Goal: Task Accomplishment & Management: Use online tool/utility

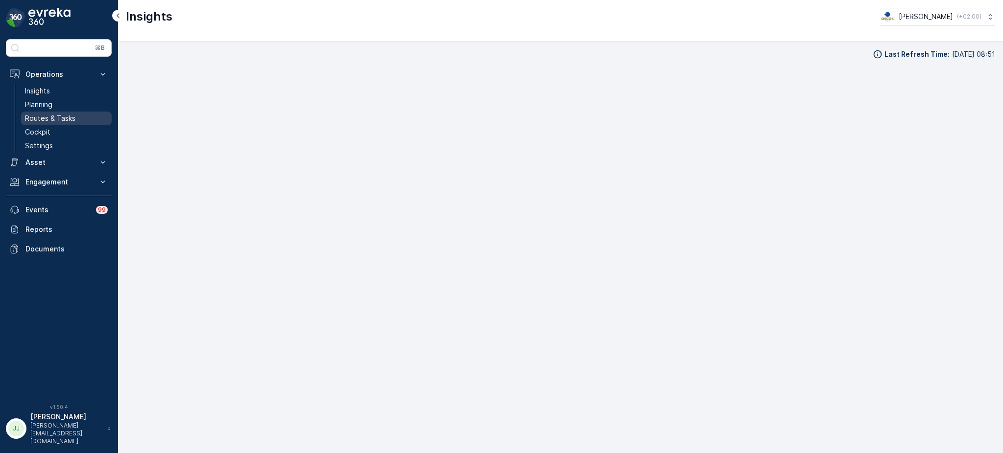
click at [69, 117] on p "Routes & Tasks" at bounding box center [50, 119] width 50 height 10
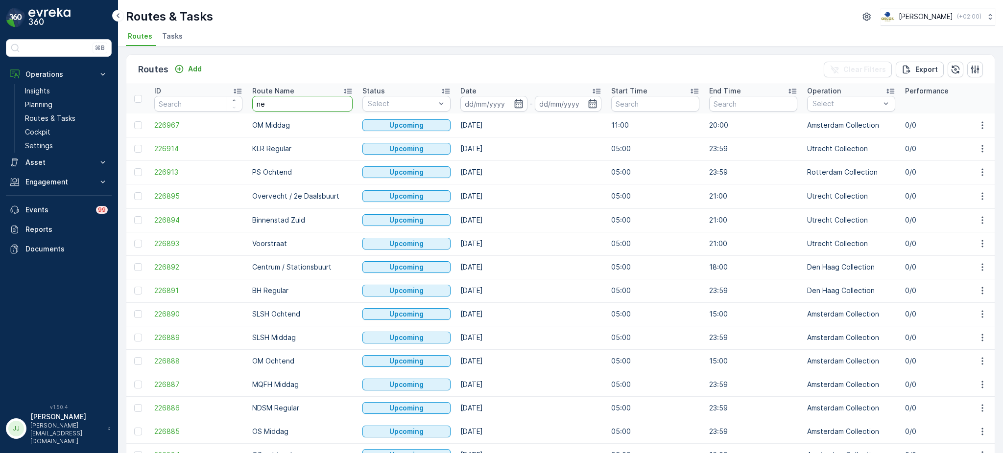
type input "nes"
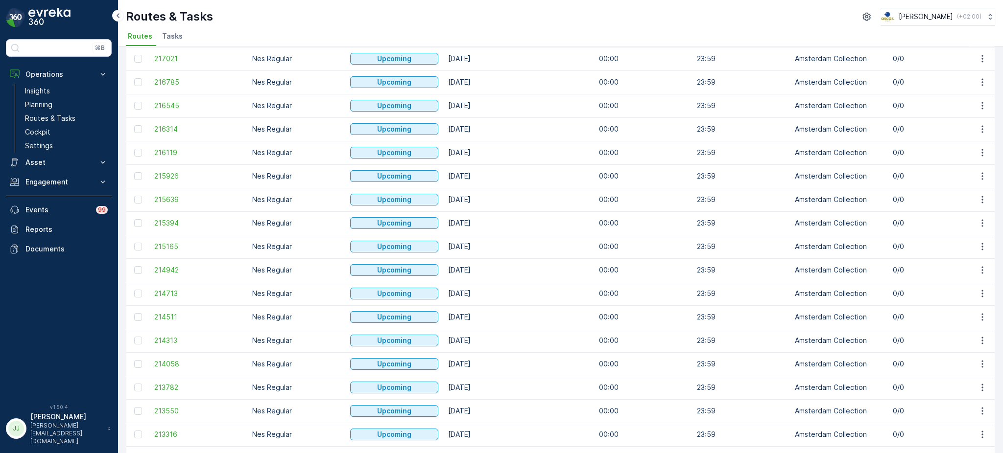
scroll to position [875, 0]
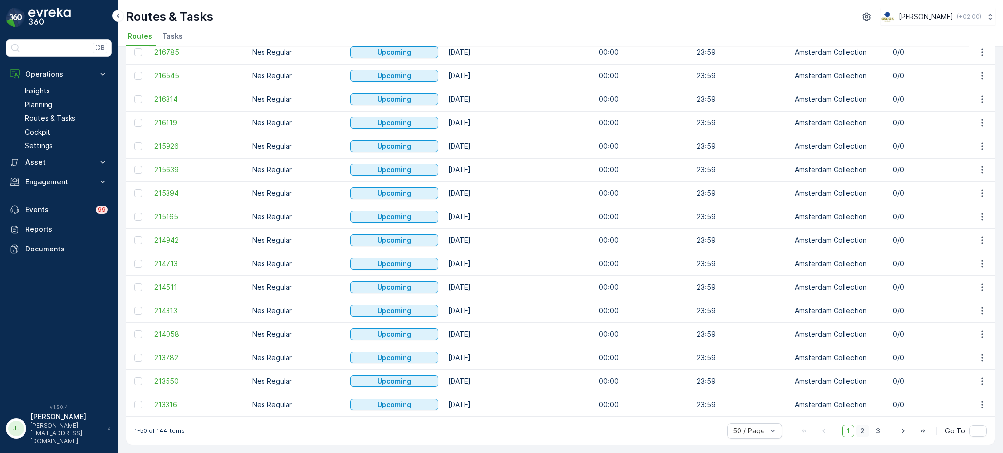
click at [863, 426] on span "2" at bounding box center [862, 431] width 13 height 13
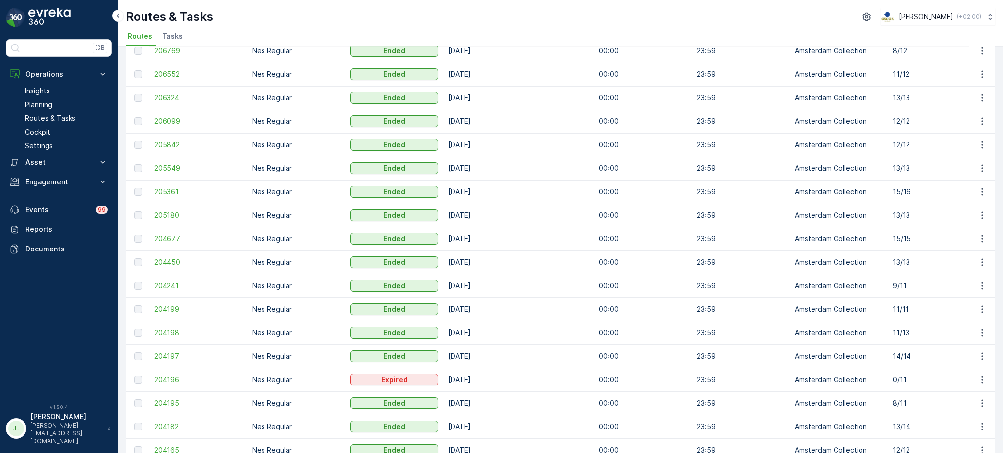
scroll to position [614, 0]
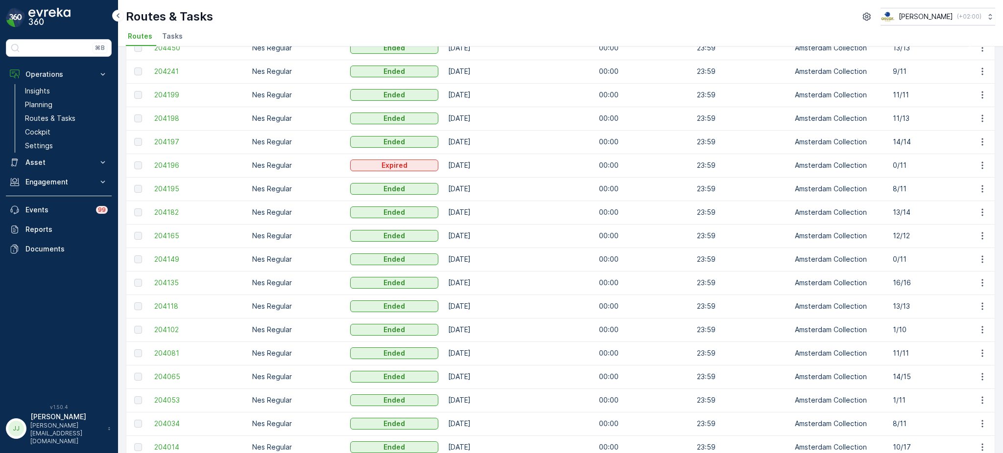
scroll to position [875, 0]
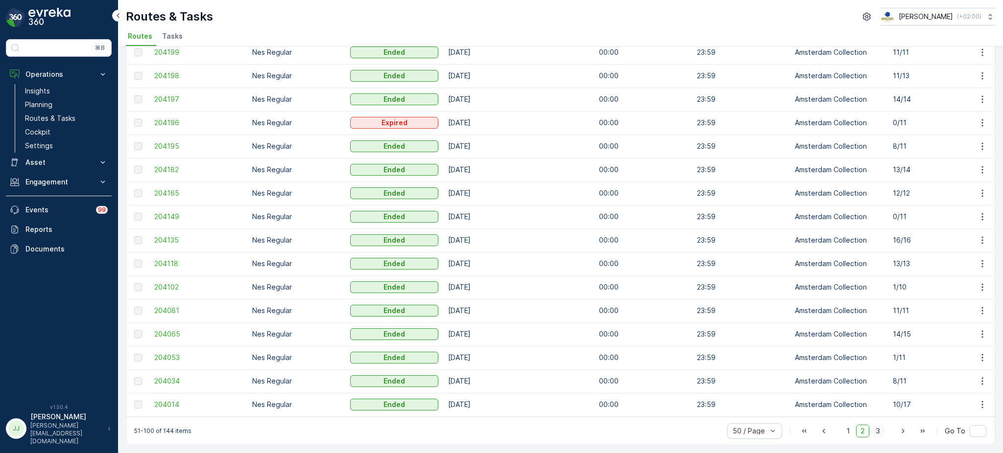
click at [874, 431] on span "3" at bounding box center [877, 431] width 13 height 13
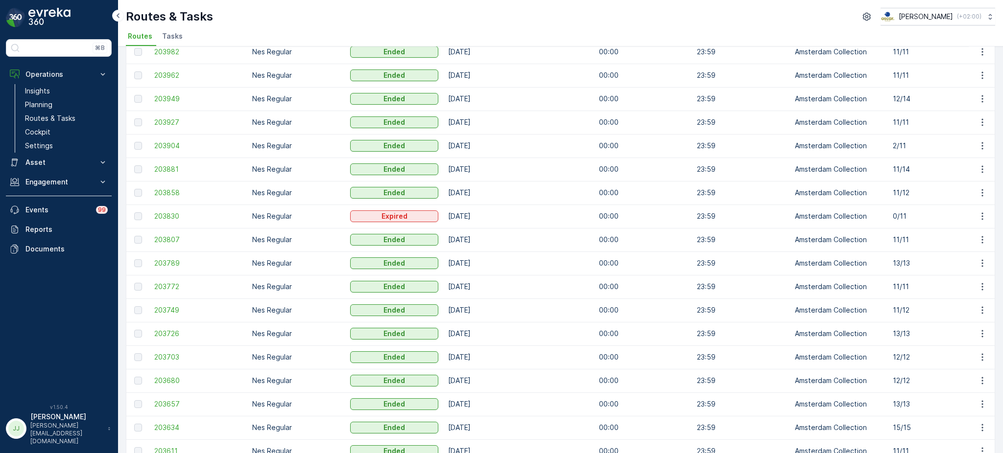
scroll to position [75, 0]
drag, startPoint x: 895, startPoint y: 166, endPoint x: 912, endPoint y: 167, distance: 17.1
click at [912, 167] on p "2/11" at bounding box center [937, 168] width 88 height 10
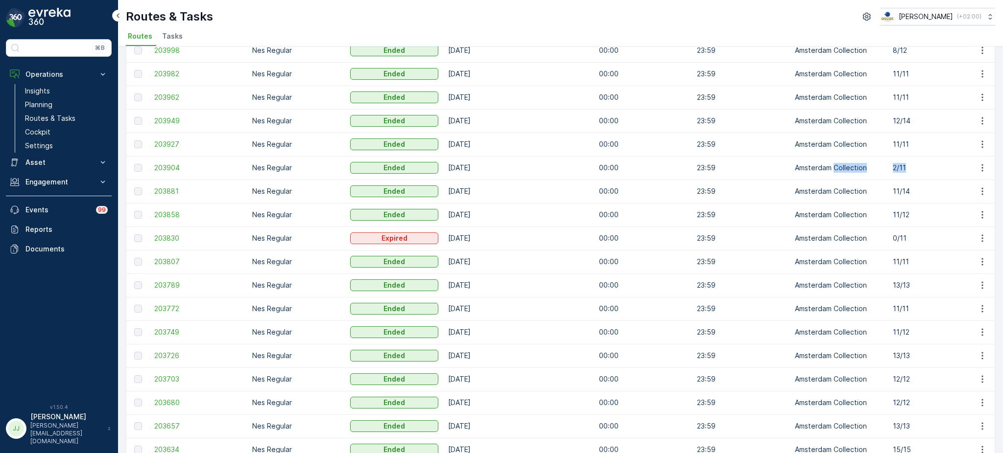
drag, startPoint x: 912, startPoint y: 167, endPoint x: 864, endPoint y: 169, distance: 48.0
click at [917, 166] on p "2/11" at bounding box center [937, 168] width 88 height 10
drag, startPoint x: 915, startPoint y: 256, endPoint x: 869, endPoint y: 256, distance: 46.5
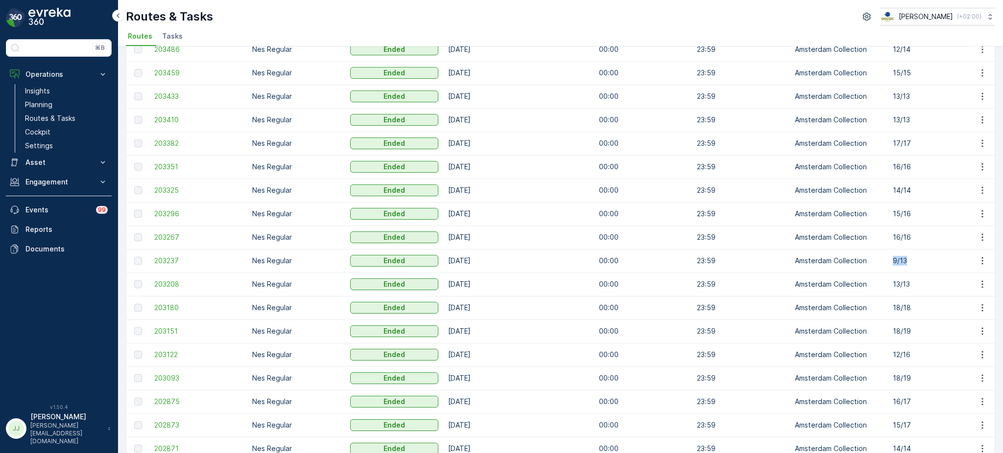
click at [509, 256] on td "13.07.2025" at bounding box center [518, 261] width 151 height 24
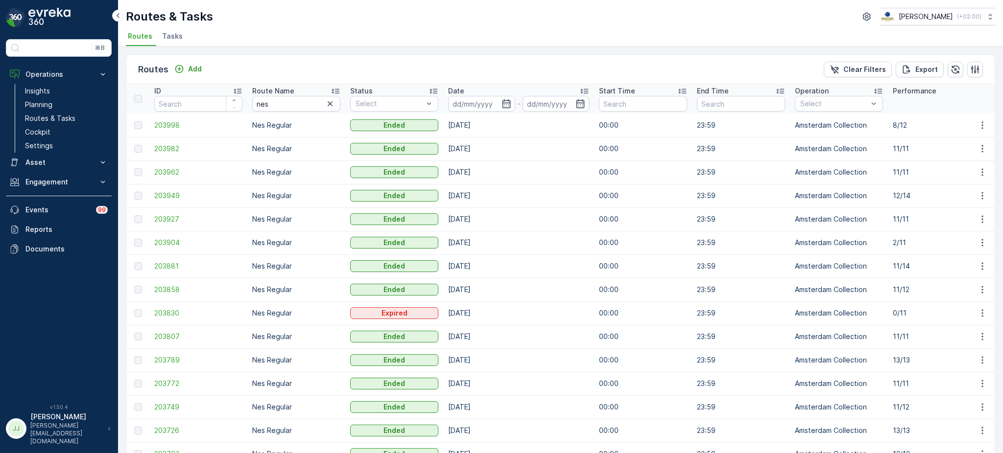
scroll to position [734, 0]
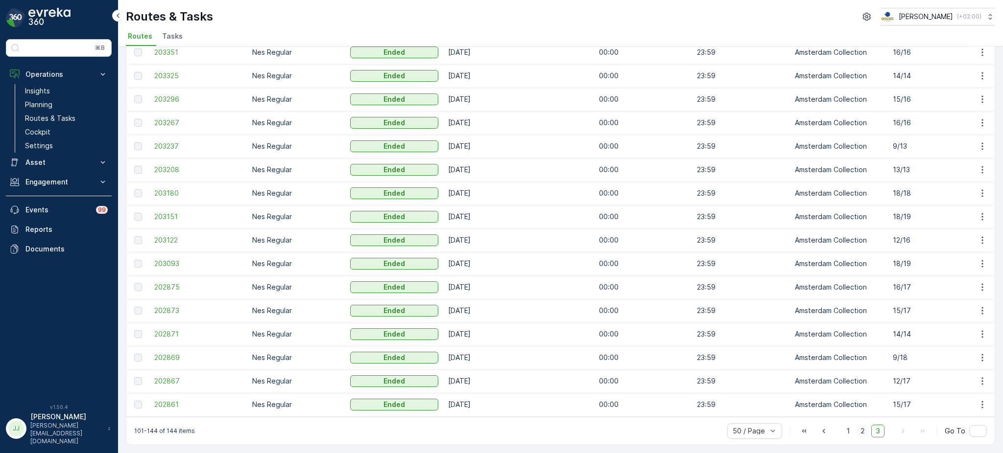
click at [862, 434] on span "2" at bounding box center [862, 431] width 13 height 13
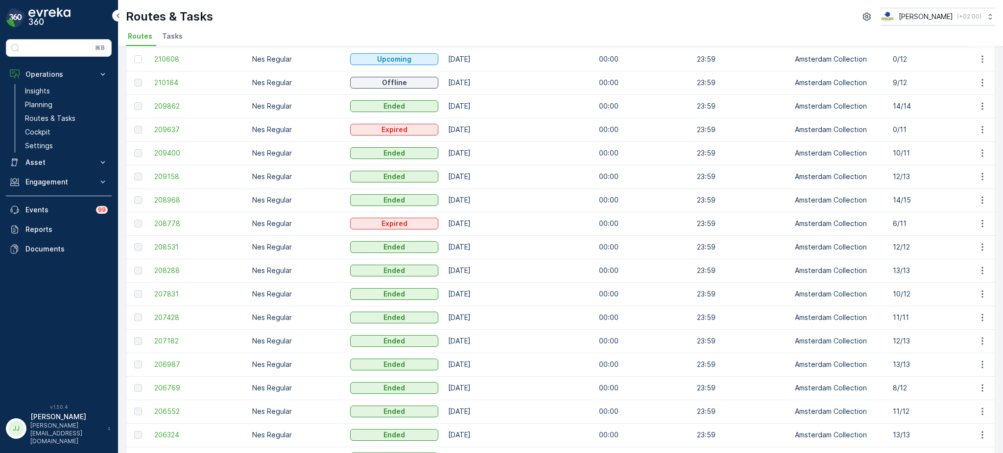
scroll to position [280, 0]
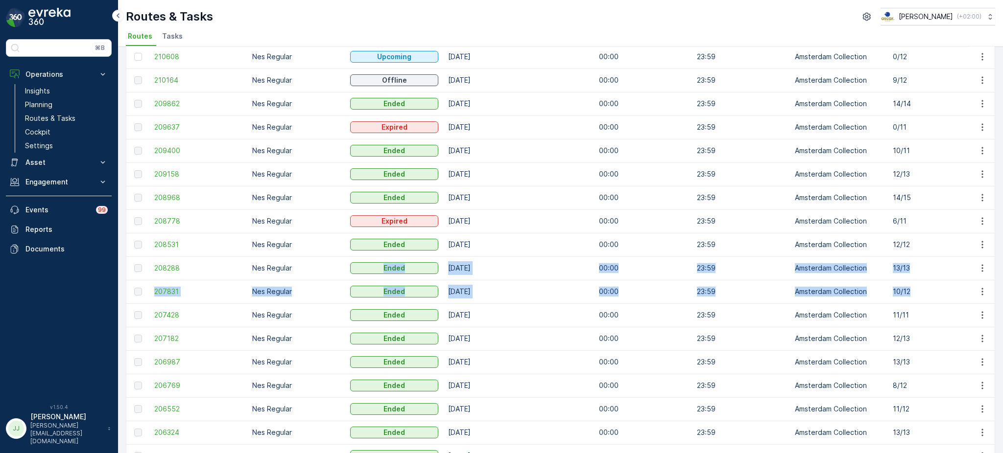
drag, startPoint x: 783, startPoint y: 285, endPoint x: 285, endPoint y: 272, distance: 498.6
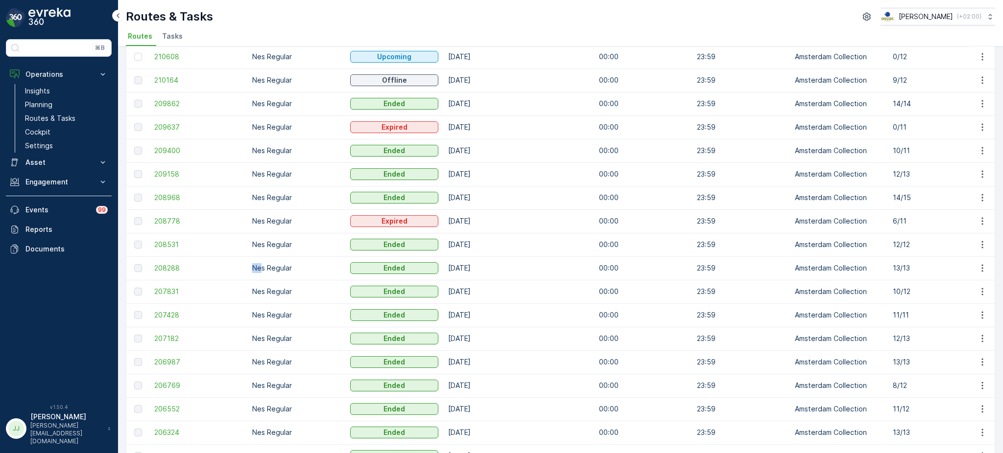
drag, startPoint x: 253, startPoint y: 274, endPoint x: 217, endPoint y: 273, distance: 35.8
click at [173, 290] on span "207831" at bounding box center [198, 292] width 88 height 10
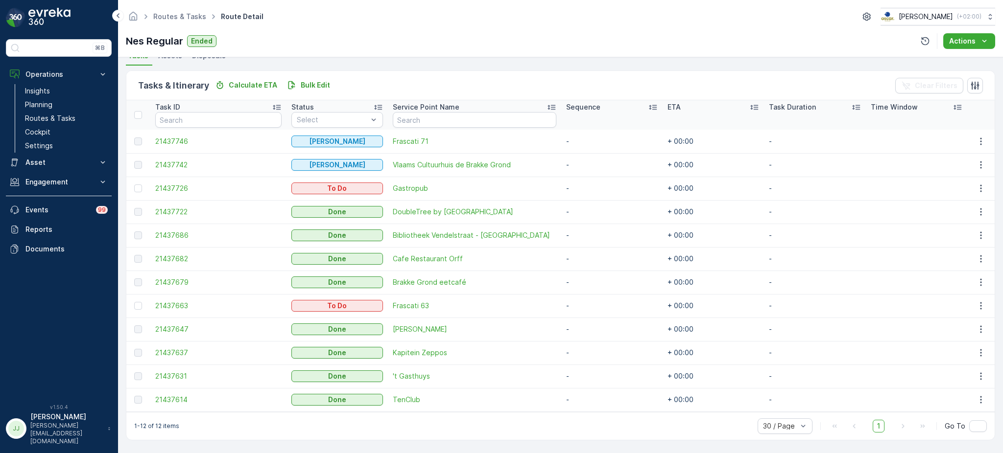
scroll to position [223, 0]
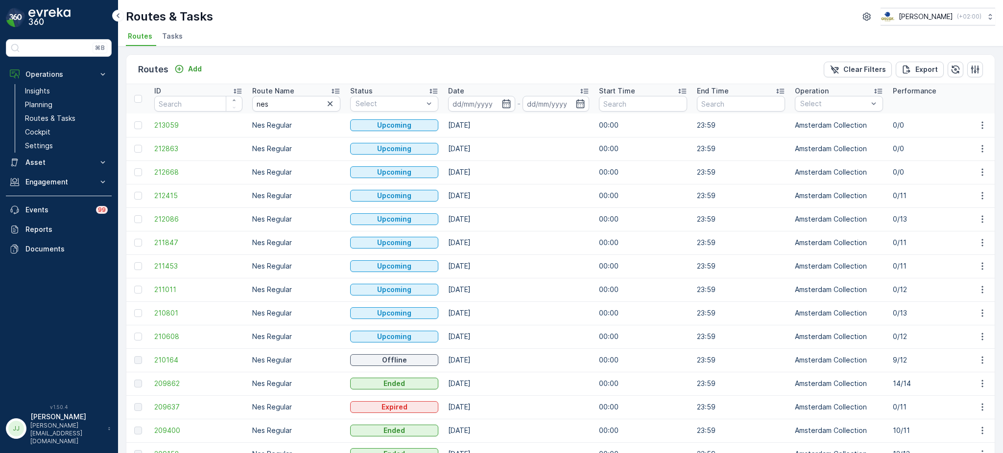
click at [419, 65] on div "Routes Add Clear Filters Export" at bounding box center [560, 69] width 868 height 29
click at [484, 49] on div "Routes Add Clear Filters Export ID Route Name nes Status Select Date - Start Ti…" at bounding box center [560, 250] width 885 height 407
click at [51, 85] on link "Insights" at bounding box center [66, 91] width 91 height 14
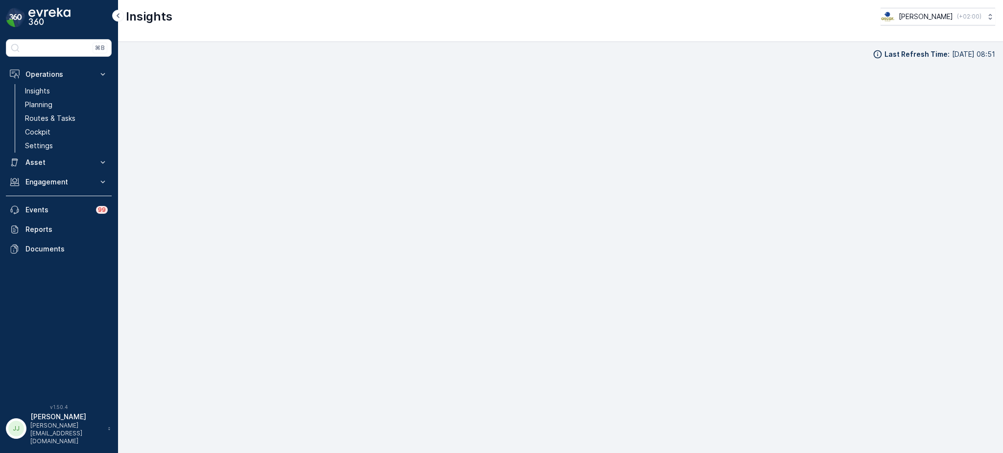
click at [708, 65] on div "Last Refresh Time : 23.09.2025 08:51" at bounding box center [560, 247] width 869 height 396
click at [65, 120] on p "Routes & Tasks" at bounding box center [50, 119] width 50 height 10
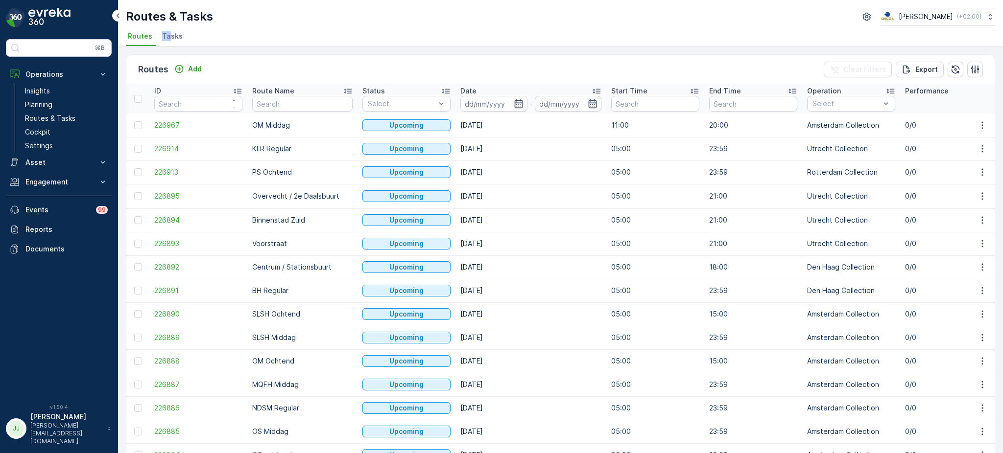
drag, startPoint x: 168, startPoint y: 44, endPoint x: 175, endPoint y: 48, distance: 7.9
click at [175, 48] on div "Routes & Tasks Oscar Circulair ( +02:00 ) Routes Tasks Routes Add Clear Filters…" at bounding box center [560, 226] width 885 height 453
click at [176, 40] on span "Tasks" at bounding box center [172, 36] width 21 height 10
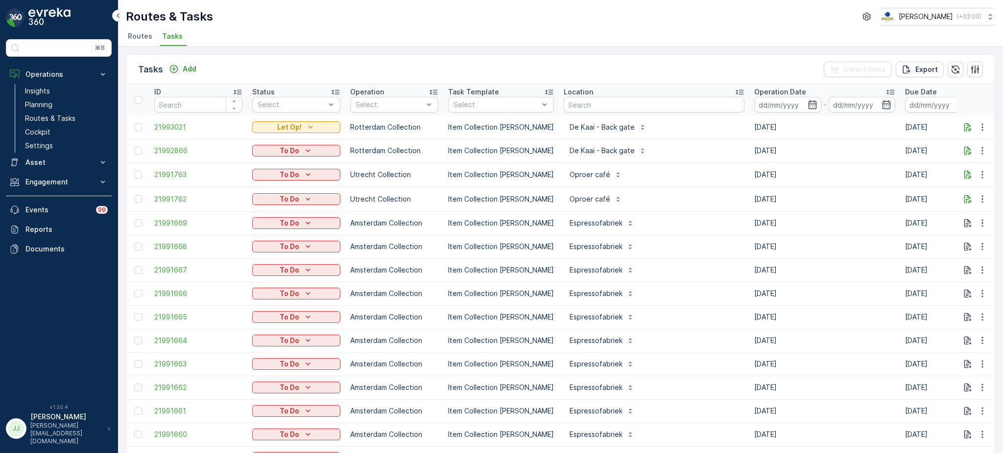
click at [637, 105] on input "text" at bounding box center [654, 105] width 181 height 16
type input "ub vend"
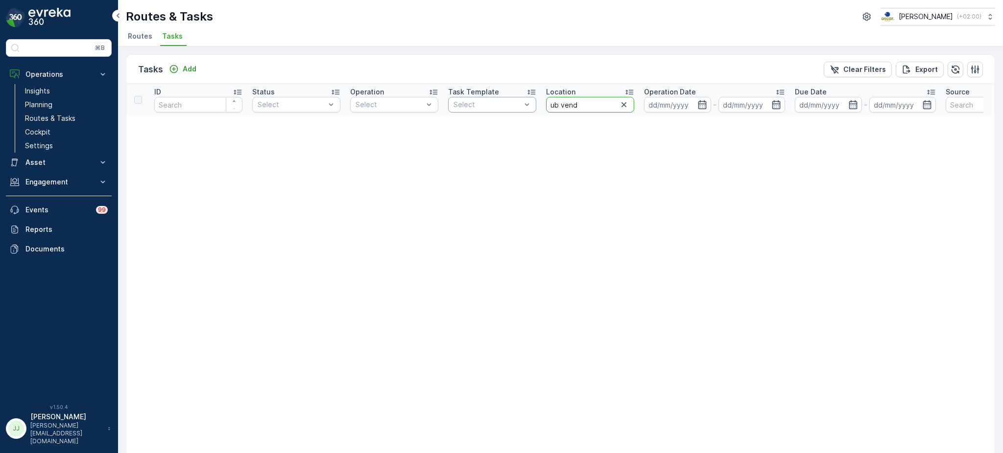
drag, startPoint x: 595, startPoint y: 105, endPoint x: 494, endPoint y: 108, distance: 101.9
click at [494, 108] on tr "ID Status Select Operation Select Task Template Select Location ub vend Operati…" at bounding box center [859, 99] width 1466 height 31
type input "vendel"
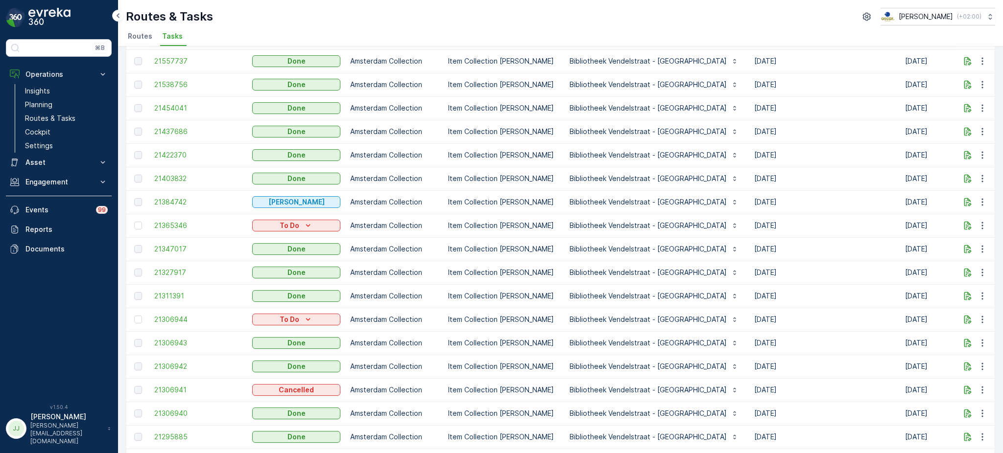
scroll to position [355, 0]
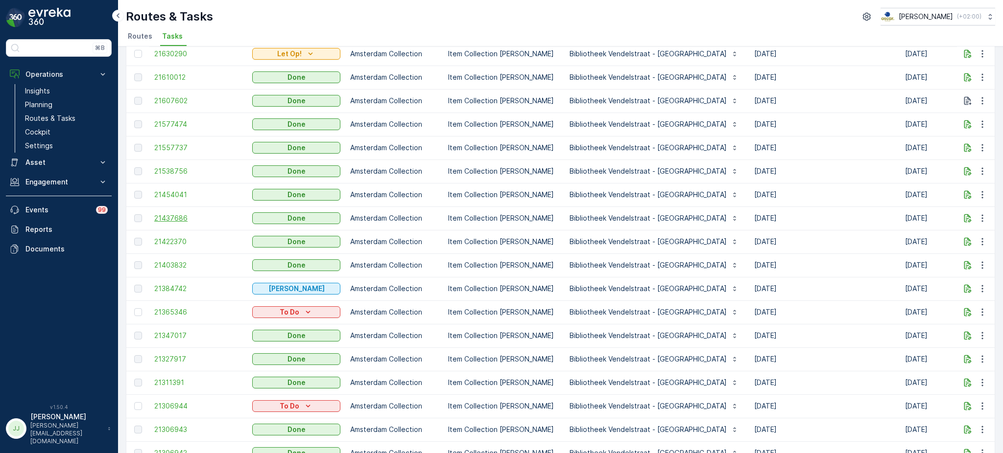
click at [167, 218] on span "21437686" at bounding box center [198, 218] width 88 height 10
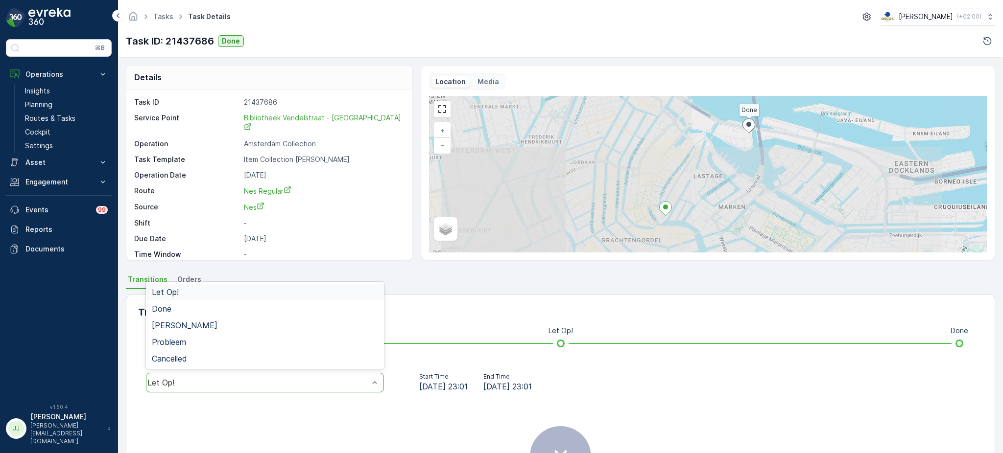
click at [231, 374] on div "Let Op!" at bounding box center [265, 383] width 238 height 20
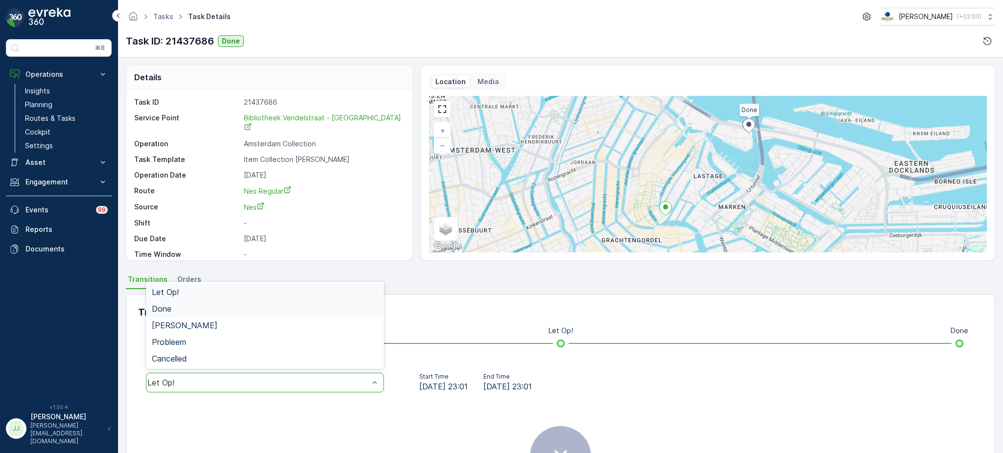
click at [185, 307] on div "Done" at bounding box center [265, 309] width 226 height 9
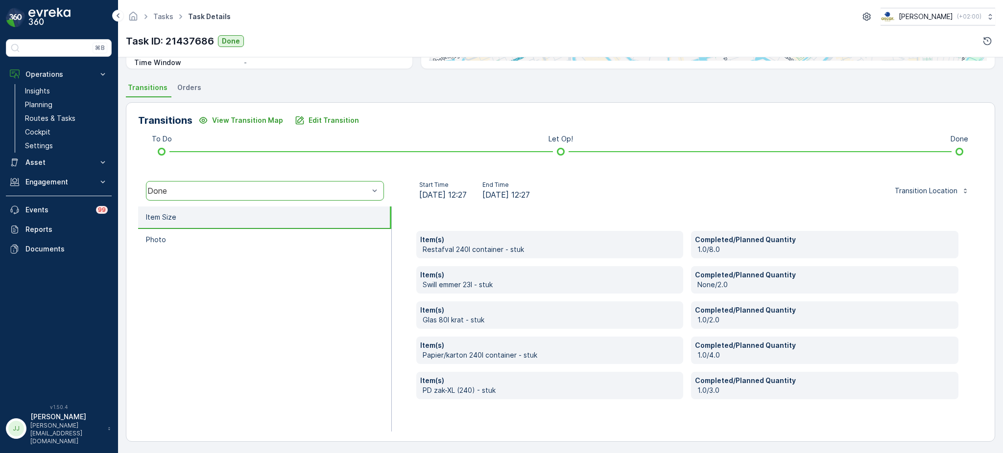
scroll to position [192, 0]
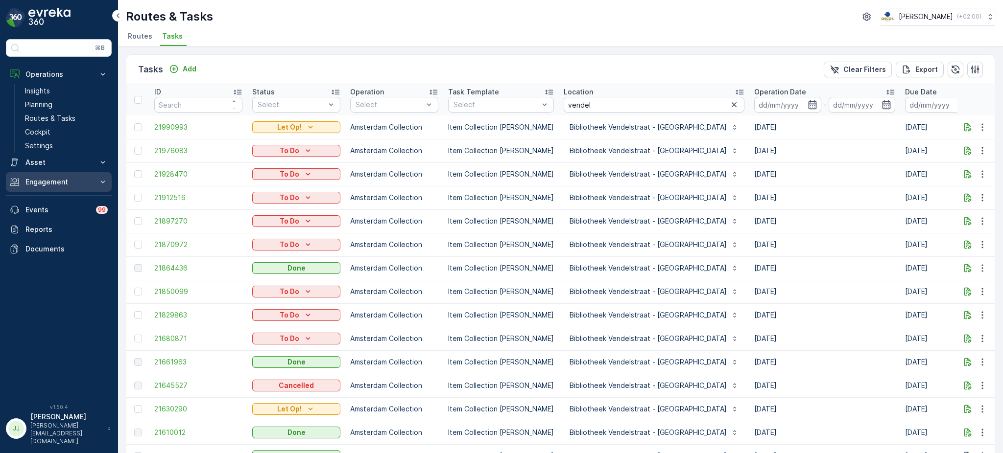
click at [42, 177] on p "Engagement" at bounding box center [58, 182] width 67 height 10
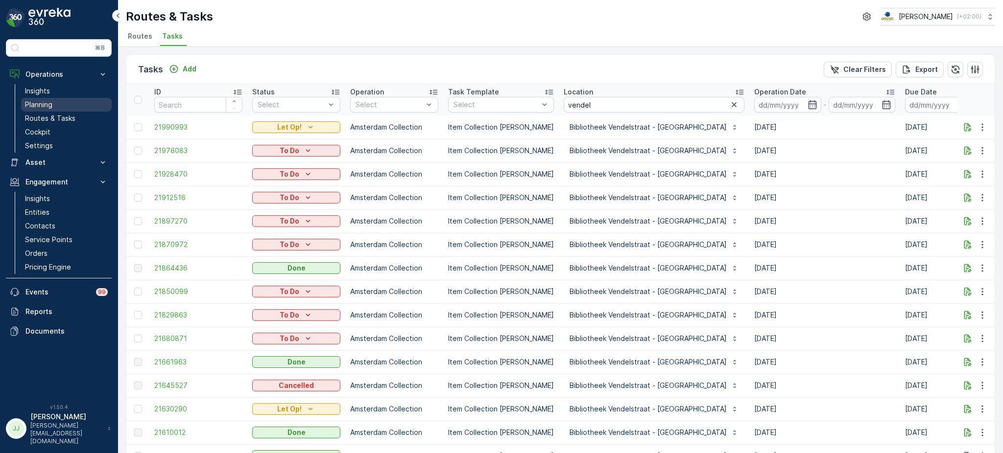
click at [52, 109] on p "Planning" at bounding box center [38, 105] width 27 height 10
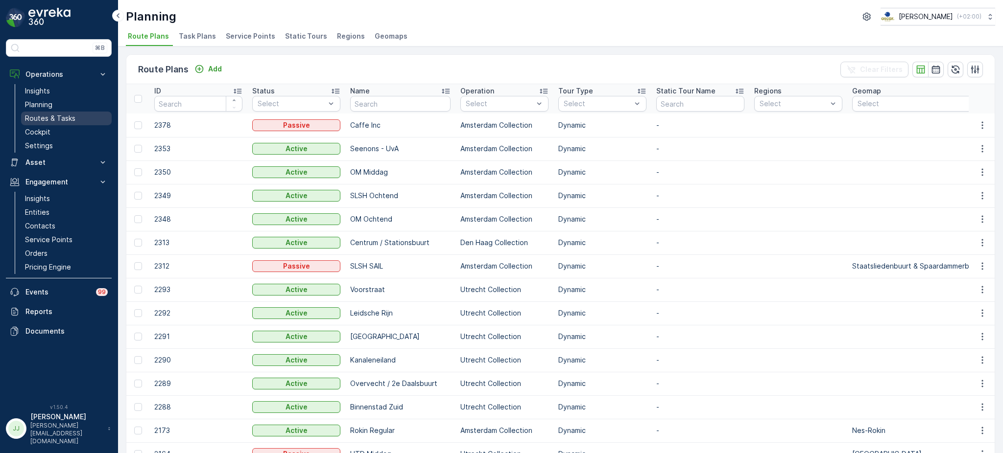
click at [48, 122] on p "Routes & Tasks" at bounding box center [50, 119] width 50 height 10
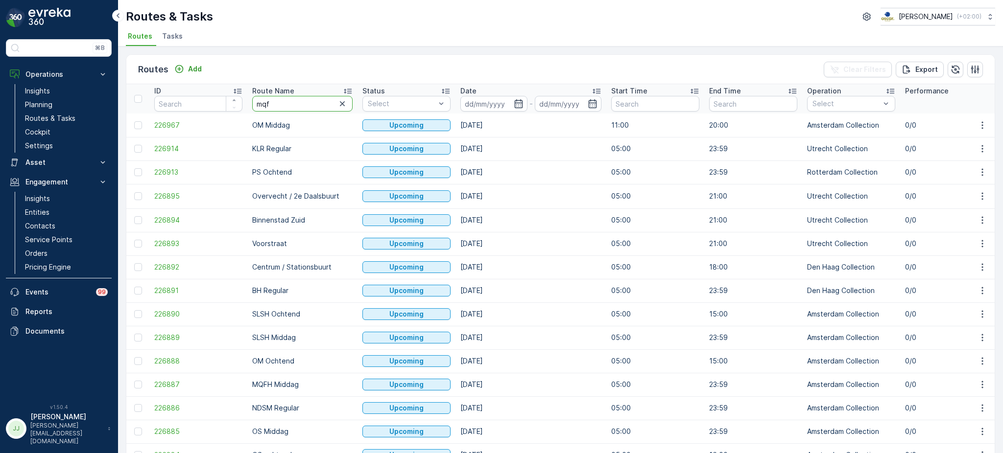
type input "mqfh"
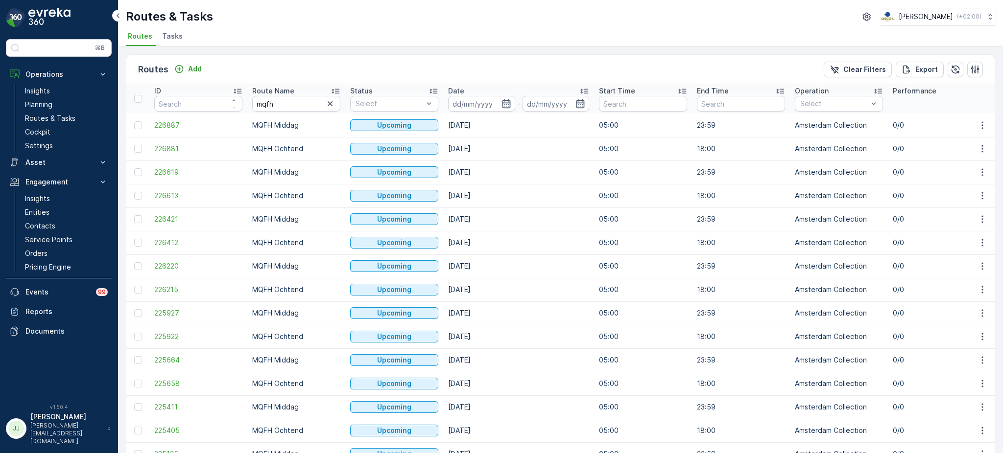
scroll to position [875, 0]
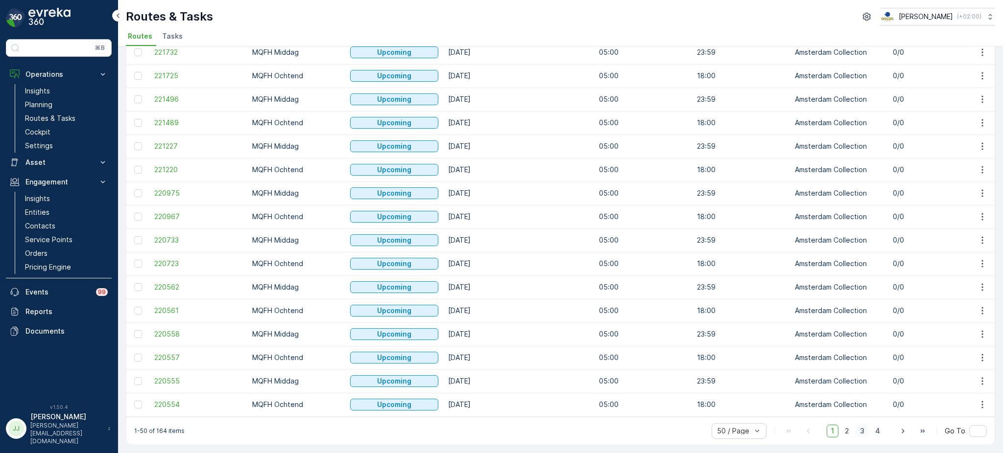
click at [860, 431] on span "3" at bounding box center [861, 431] width 13 height 13
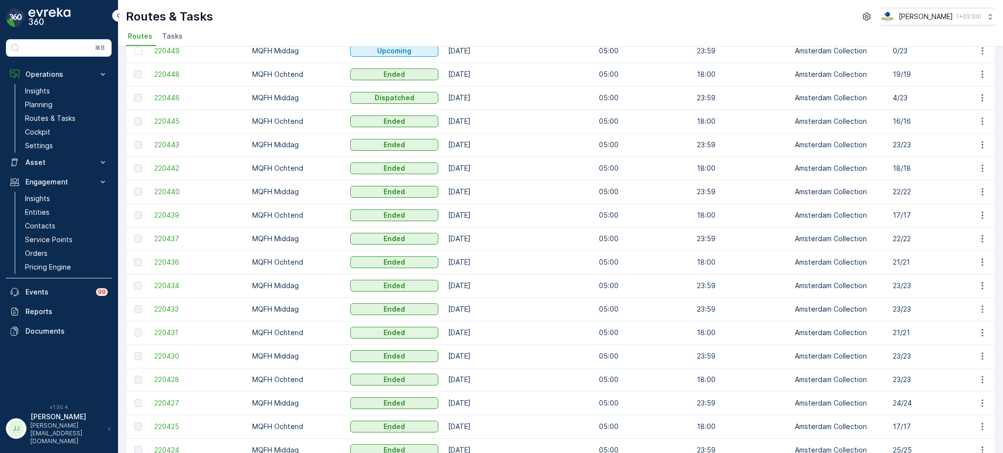
scroll to position [457, 0]
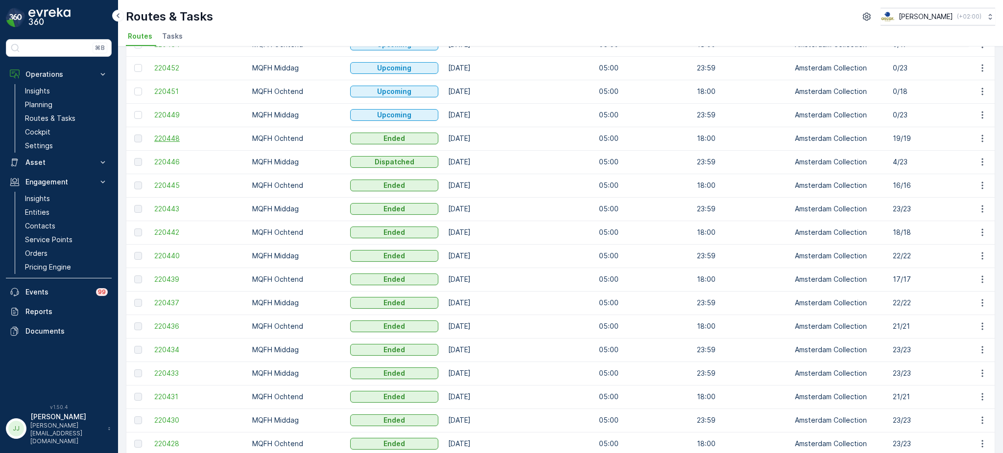
click at [165, 136] on span "220448" at bounding box center [198, 139] width 88 height 10
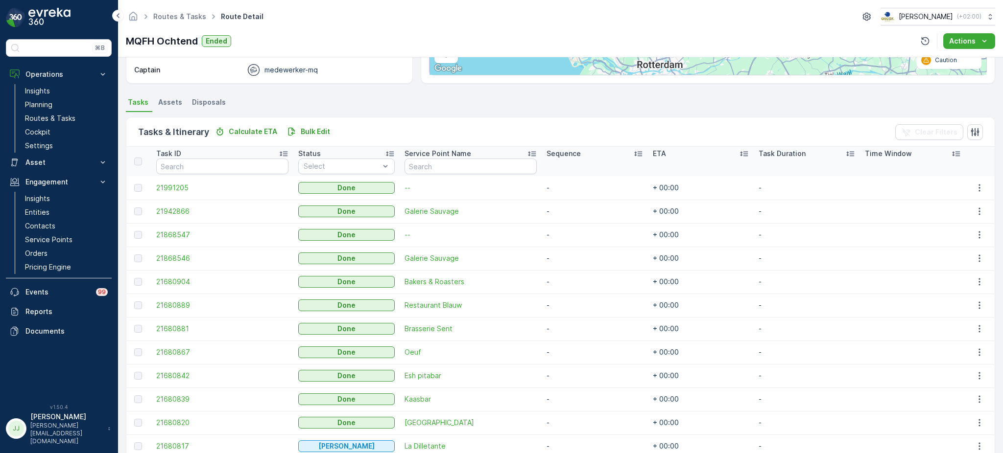
scroll to position [177, 0]
click at [61, 91] on link "Insights" at bounding box center [66, 91] width 91 height 14
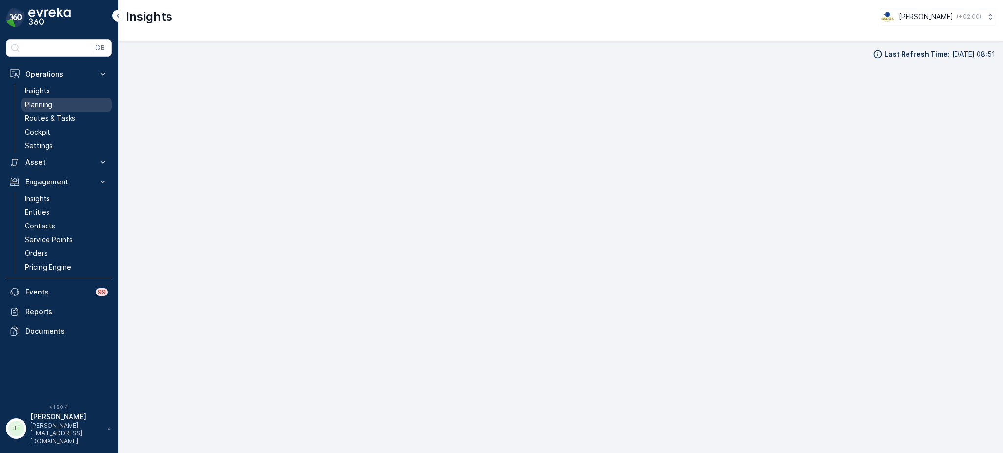
drag, startPoint x: 63, startPoint y: 115, endPoint x: 75, endPoint y: 100, distance: 19.5
click at [63, 115] on p "Routes & Tasks" at bounding box center [50, 119] width 50 height 10
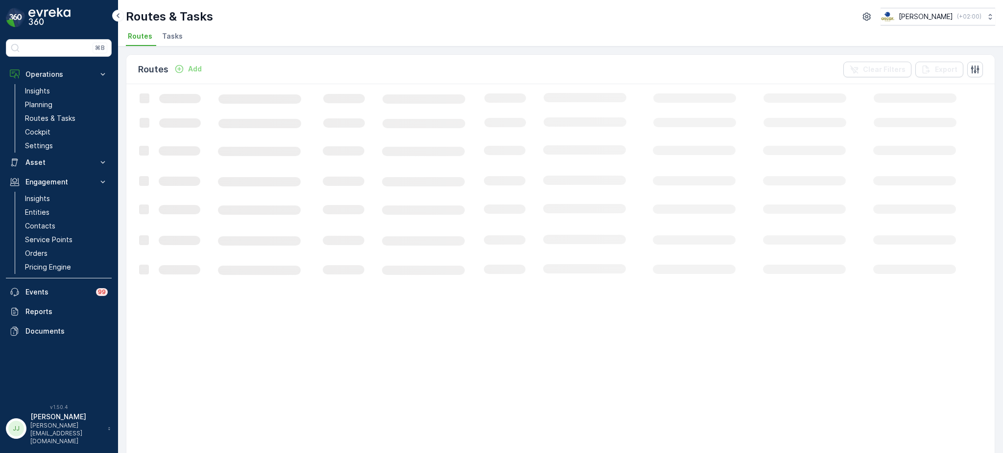
click at [166, 39] on span "Tasks" at bounding box center [172, 36] width 21 height 10
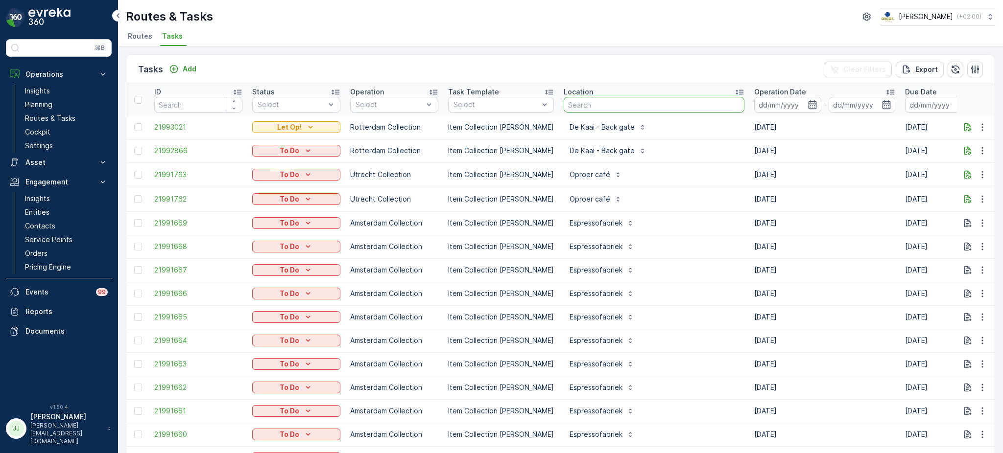
click at [572, 105] on input "text" at bounding box center [654, 105] width 181 height 16
type input "statiegled"
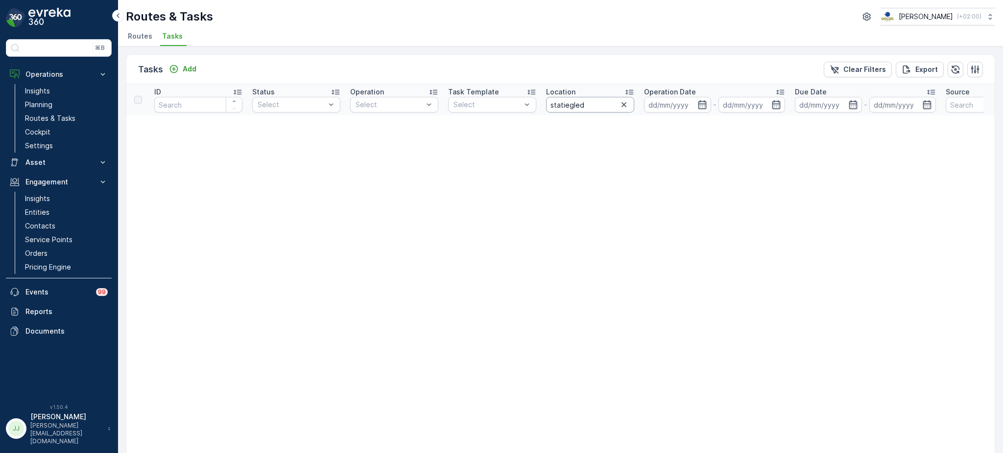
click at [575, 98] on input "statiegled" at bounding box center [590, 105] width 88 height 16
type input "statiegeld"
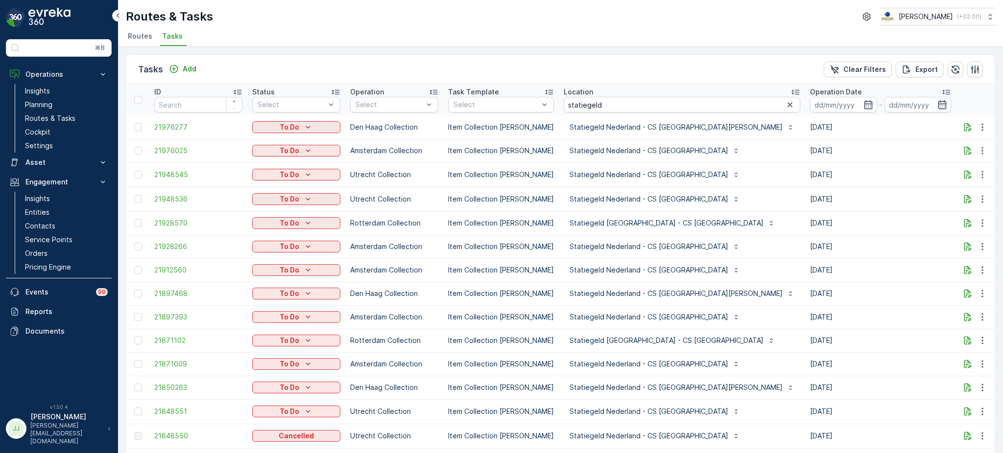
click at [791, 90] on icon at bounding box center [795, 92] width 8 height 5
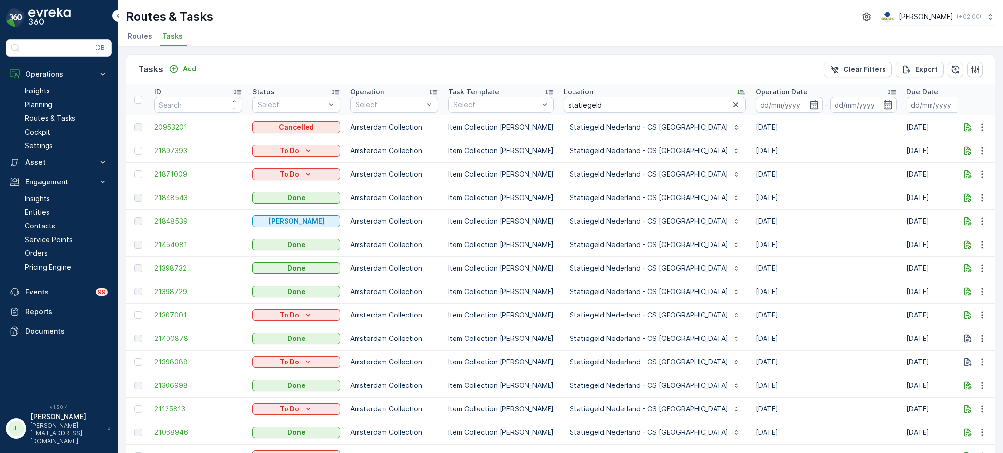
click at [737, 90] on icon at bounding box center [741, 92] width 8 height 5
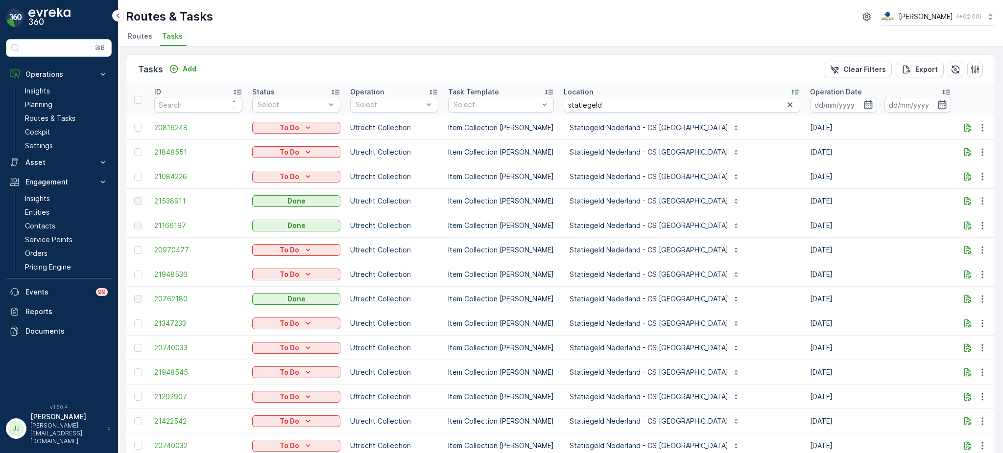
click at [790, 89] on icon at bounding box center [795, 92] width 10 height 10
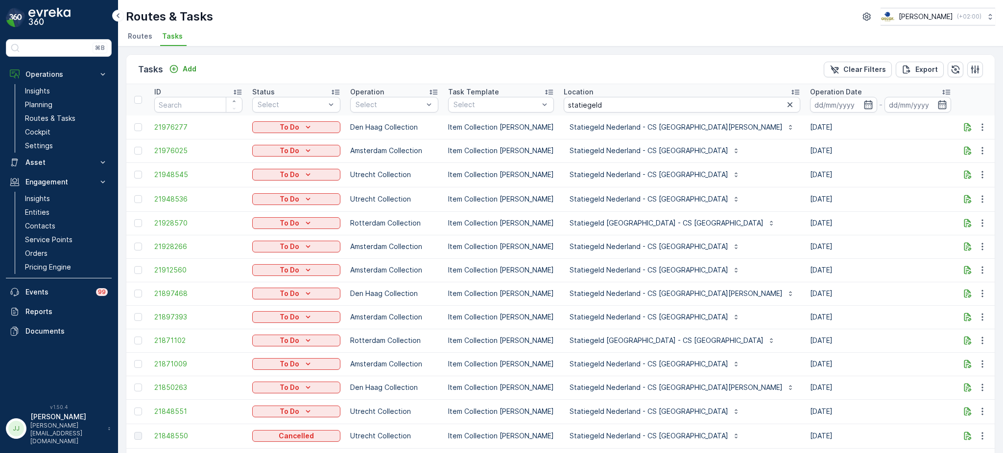
click at [790, 93] on icon at bounding box center [795, 92] width 10 height 10
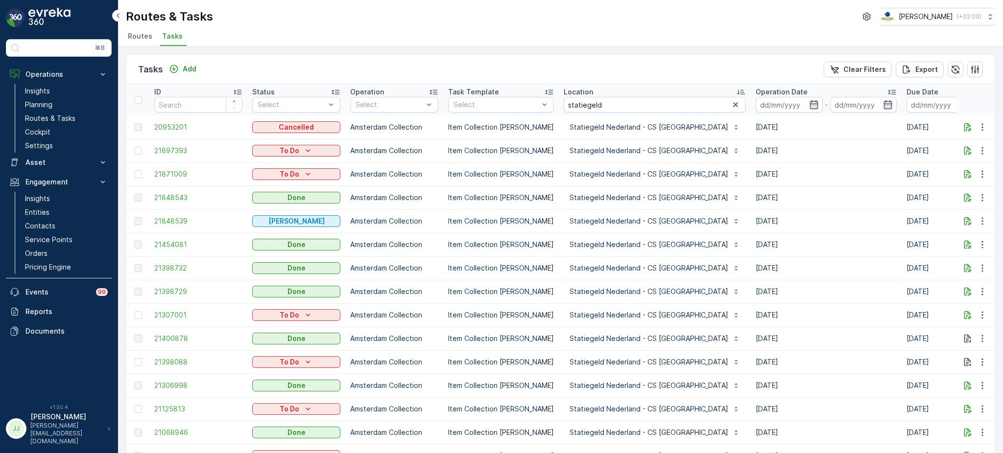
click at [736, 89] on icon at bounding box center [741, 92] width 10 height 10
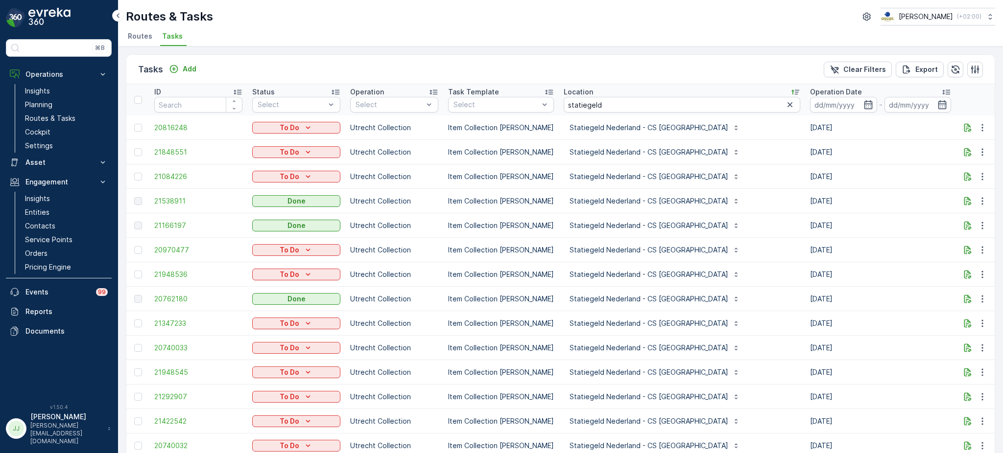
click at [941, 89] on icon at bounding box center [946, 92] width 10 height 10
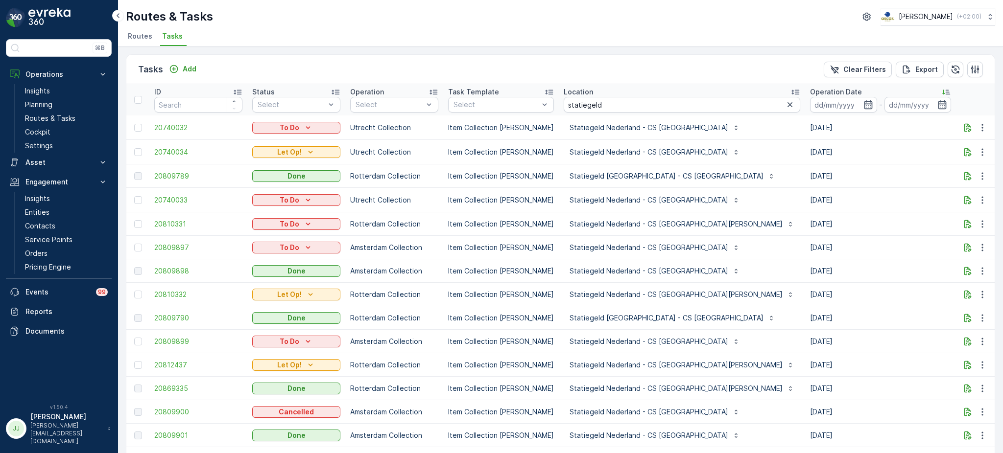
click at [941, 93] on icon at bounding box center [946, 92] width 10 height 10
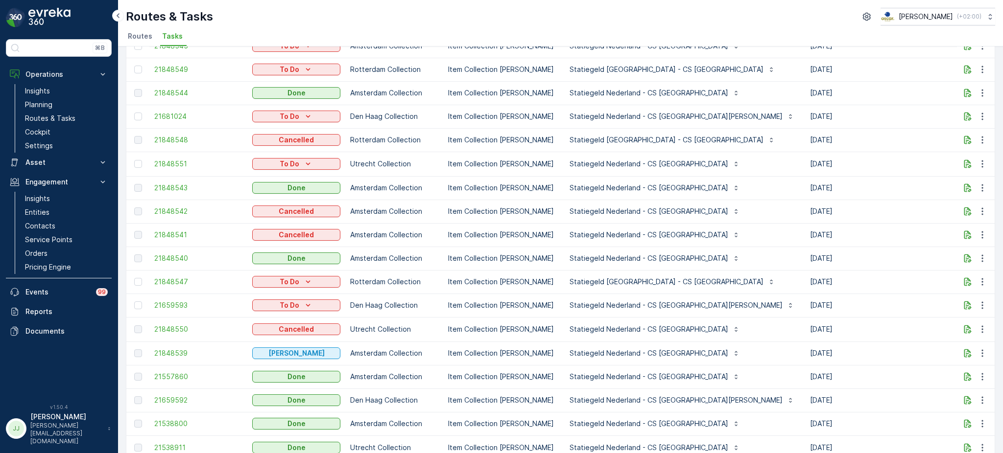
scroll to position [368, 0]
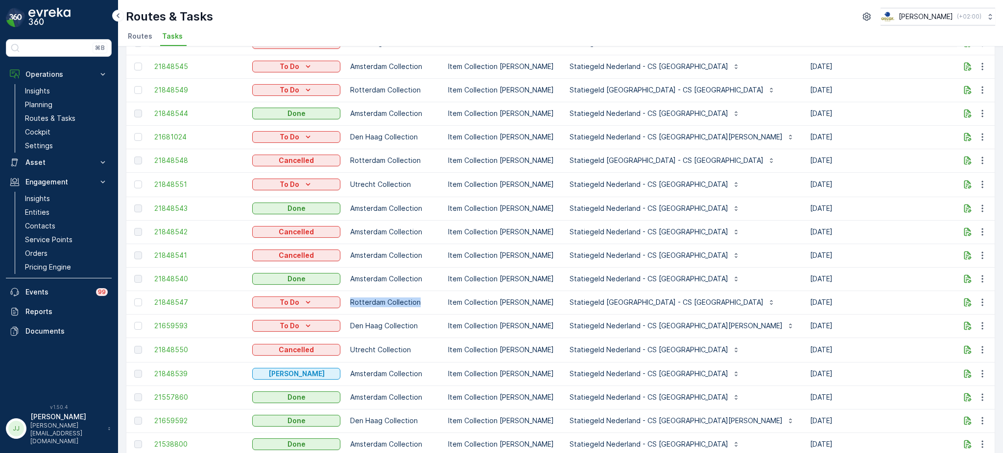
drag, startPoint x: 351, startPoint y: 301, endPoint x: 421, endPoint y: 302, distance: 69.5
click at [421, 302] on p "Rotterdam Collection" at bounding box center [394, 303] width 88 height 10
drag, startPoint x: 421, startPoint y: 302, endPoint x: 349, endPoint y: 302, distance: 72.0
click at [349, 302] on td "Rotterdam Collection" at bounding box center [394, 303] width 98 height 24
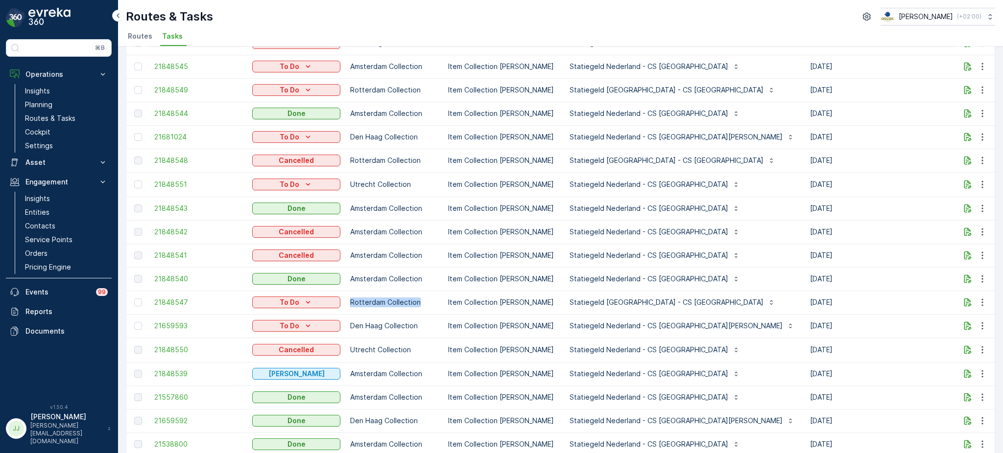
click at [419, 295] on td "Rotterdam Collection" at bounding box center [394, 303] width 98 height 24
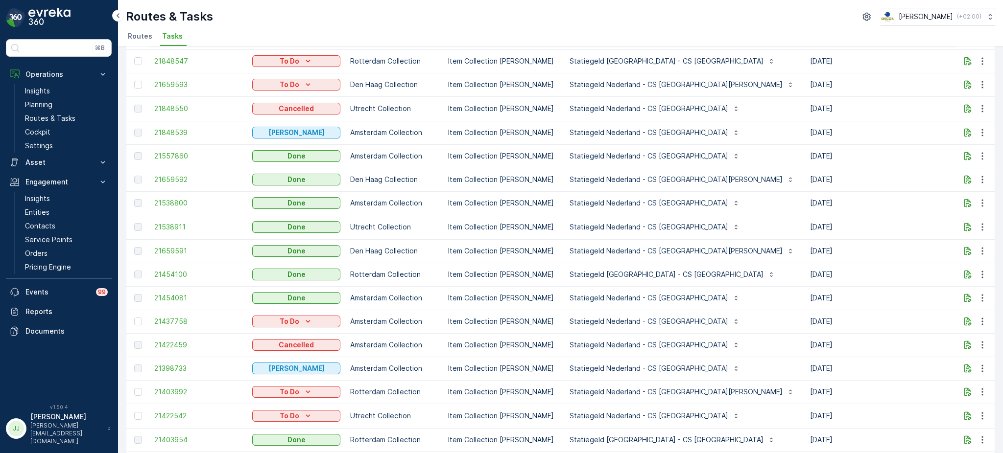
scroll to position [610, 0]
click at [75, 103] on link "Planning" at bounding box center [66, 105] width 91 height 14
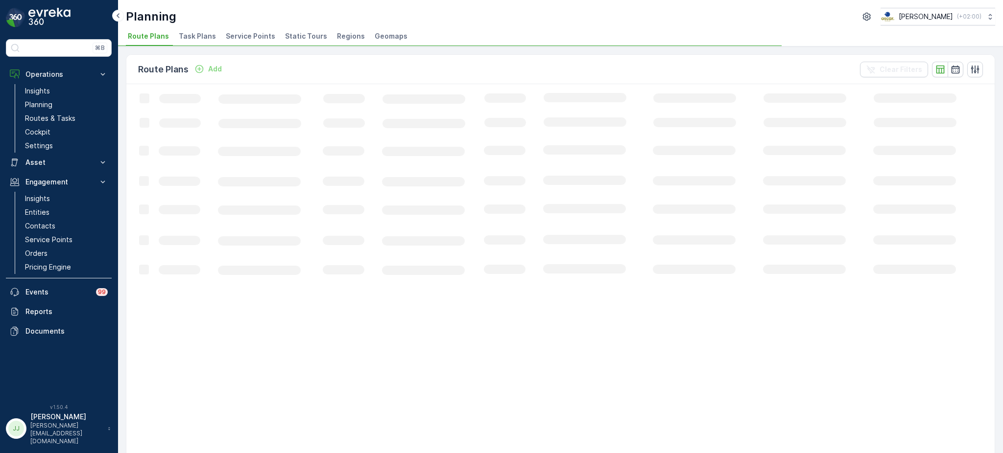
click at [197, 35] on span "Task Plans" at bounding box center [197, 36] width 37 height 10
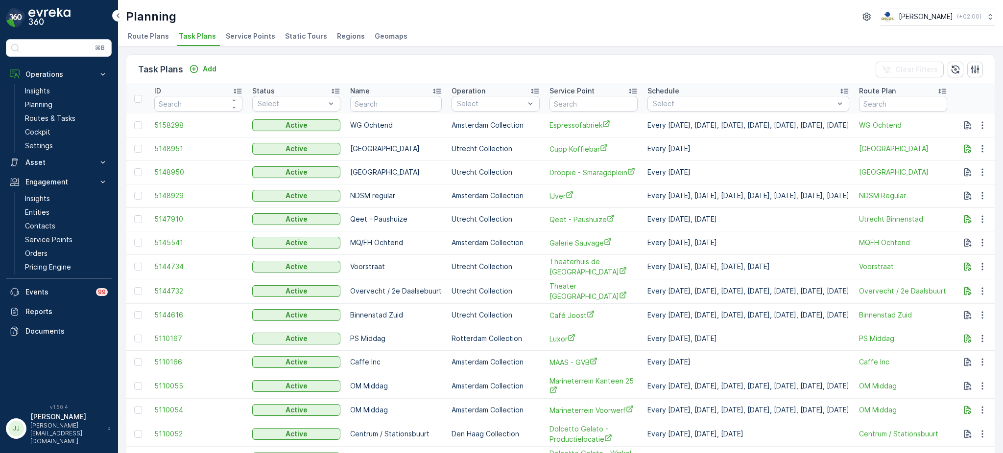
click at [576, 98] on input "text" at bounding box center [593, 104] width 88 height 16
type input "statiegeld"
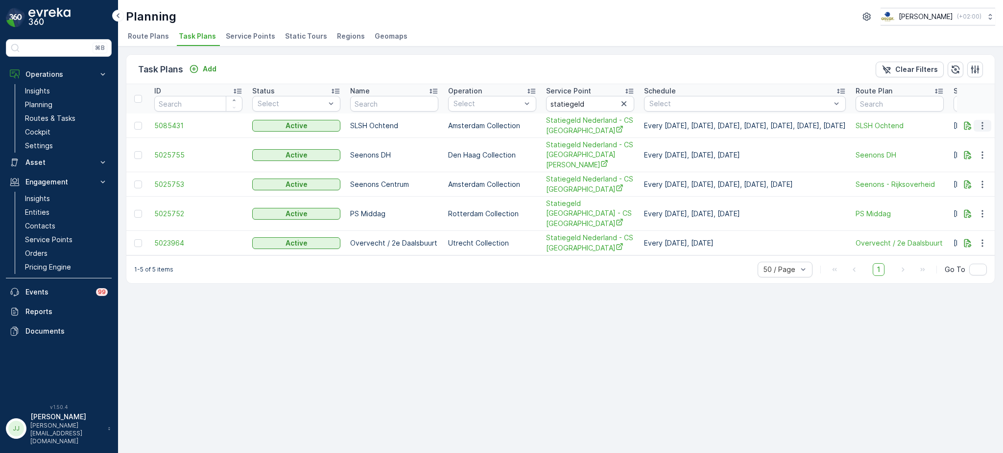
click at [982, 122] on icon "button" at bounding box center [981, 125] width 1 height 7
click at [980, 154] on span "Edit Task Plan" at bounding box center [965, 153] width 46 height 10
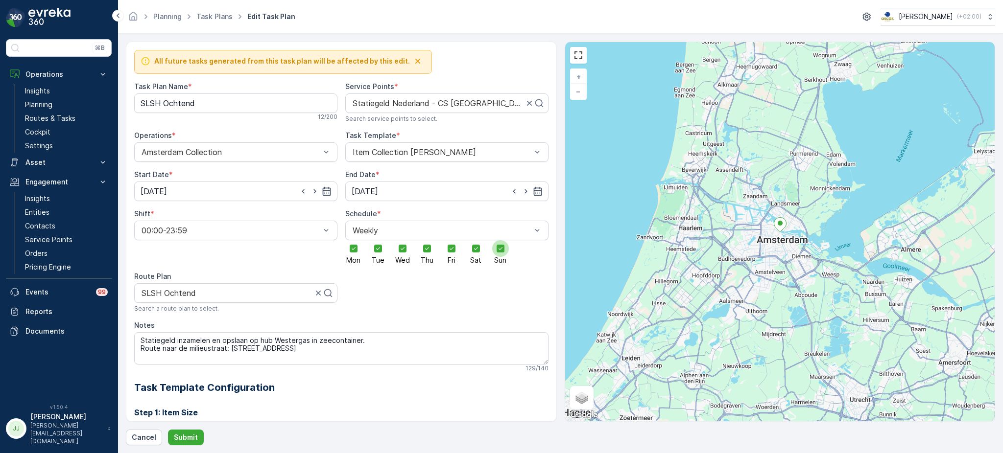
click at [501, 254] on div at bounding box center [500, 248] width 17 height 17
click at [500, 240] on input "Sun" at bounding box center [500, 240] width 0 height 0
click at [478, 250] on icon at bounding box center [475, 248] width 7 height 7
click at [476, 240] on input "Sat" at bounding box center [476, 240] width 0 height 0
click at [178, 439] on p "Submit" at bounding box center [186, 438] width 24 height 10
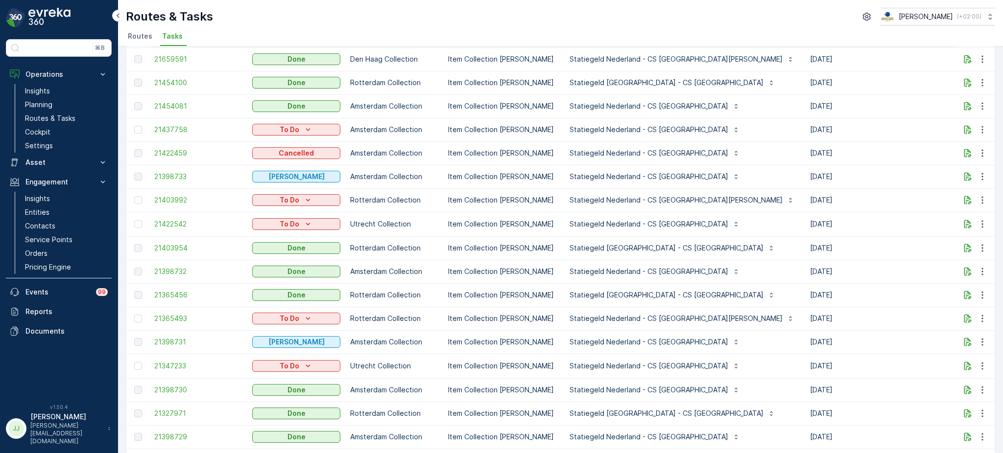
scroll to position [802, 0]
click at [324, 126] on div "To Do" at bounding box center [296, 129] width 80 height 10
click at [277, 181] on span "Cancelled" at bounding box center [274, 181] width 33 height 10
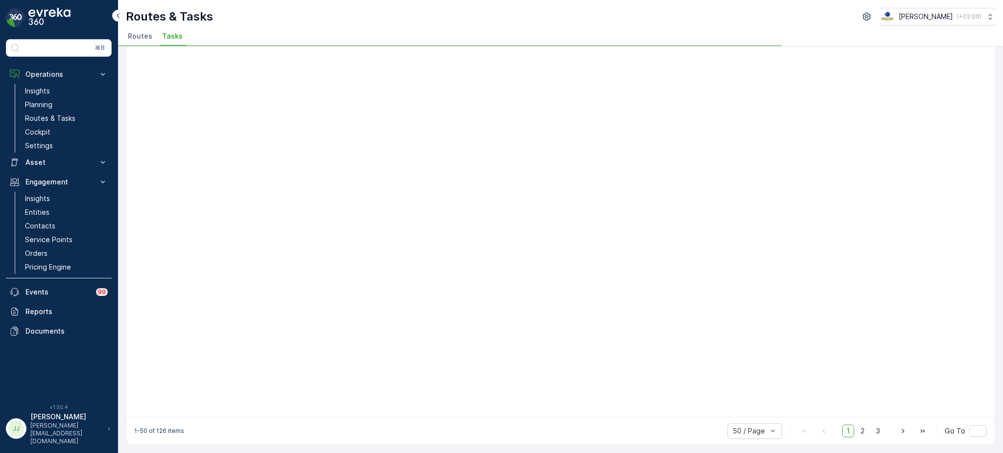
scroll to position [728, 0]
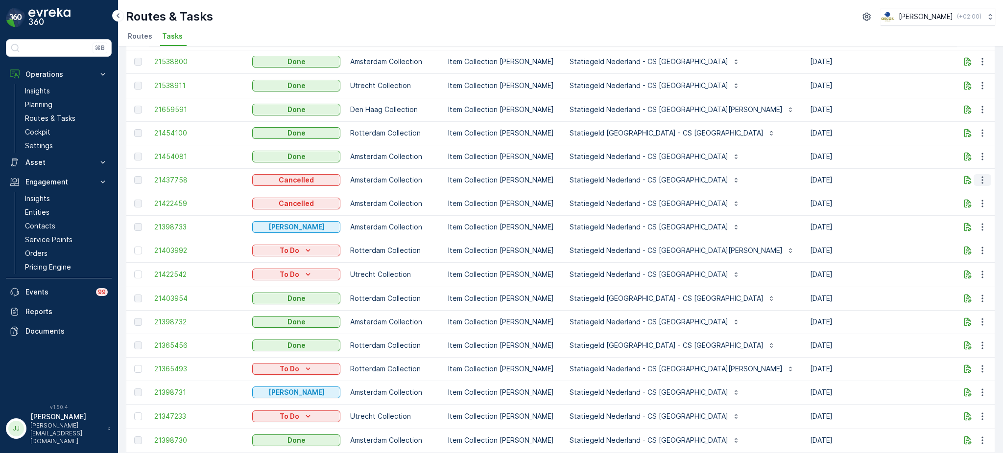
click at [981, 180] on icon "button" at bounding box center [982, 180] width 10 height 10
click at [114, 366] on div "⌘B Operations Insights Planning Routes & Tasks Cockpit Settings Asset Assets En…" at bounding box center [59, 226] width 118 height 453
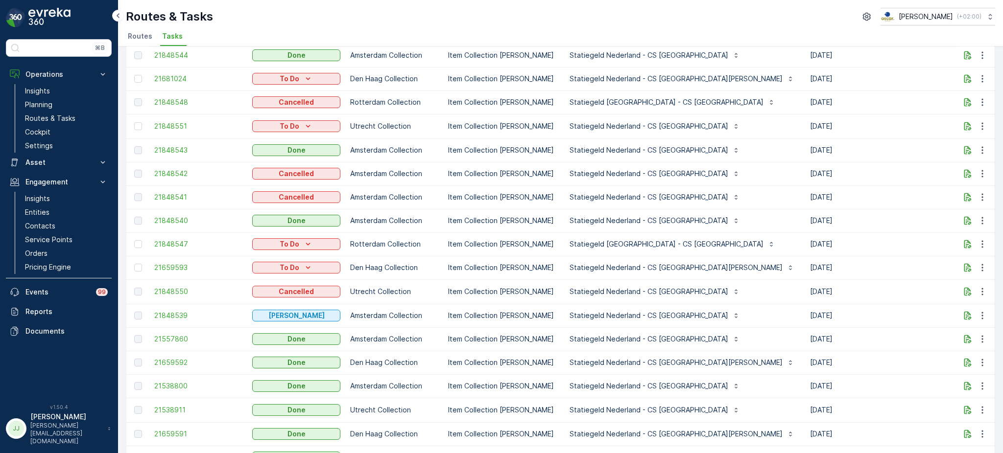
scroll to position [341, 0]
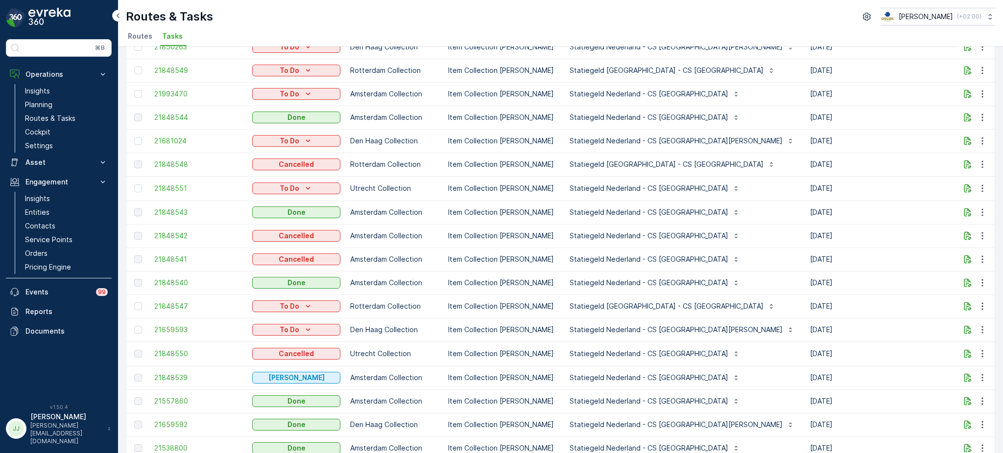
click at [351, 352] on tr "21848550 Cancelled Utrecht Collection Item Collection Oscar Regulier Statiegeld…" at bounding box center [955, 354] width 1659 height 24
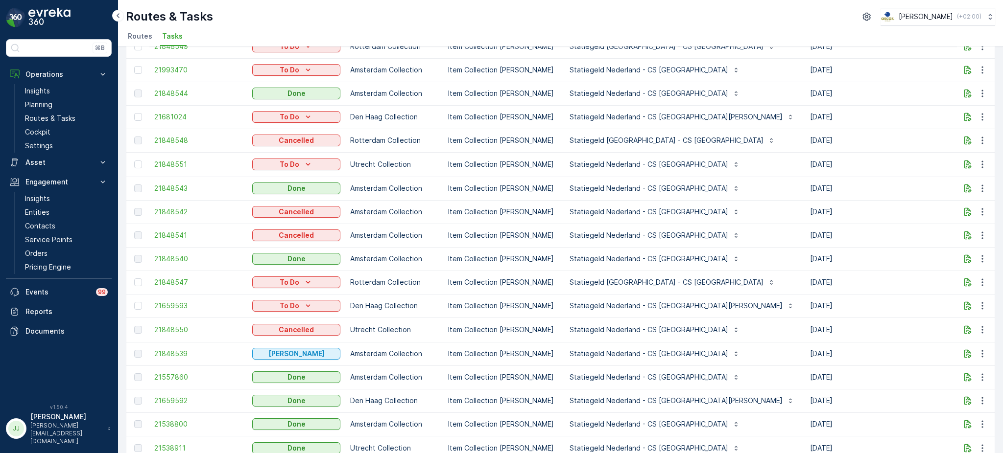
scroll to position [363, 0]
drag, startPoint x: 331, startPoint y: 346, endPoint x: 683, endPoint y: 21, distance: 478.8
click at [683, 21] on div "Routes & Tasks Oscar Circulair ( +02:00 )" at bounding box center [560, 17] width 869 height 18
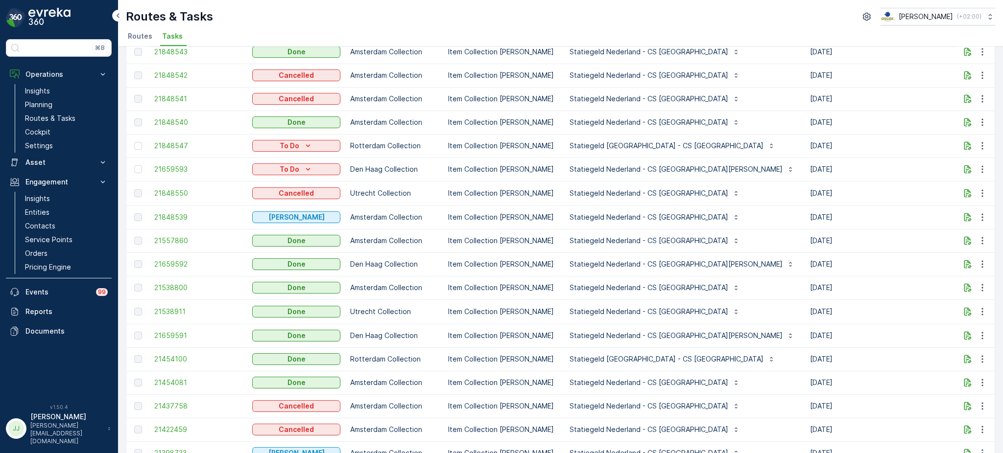
scroll to position [491, 0]
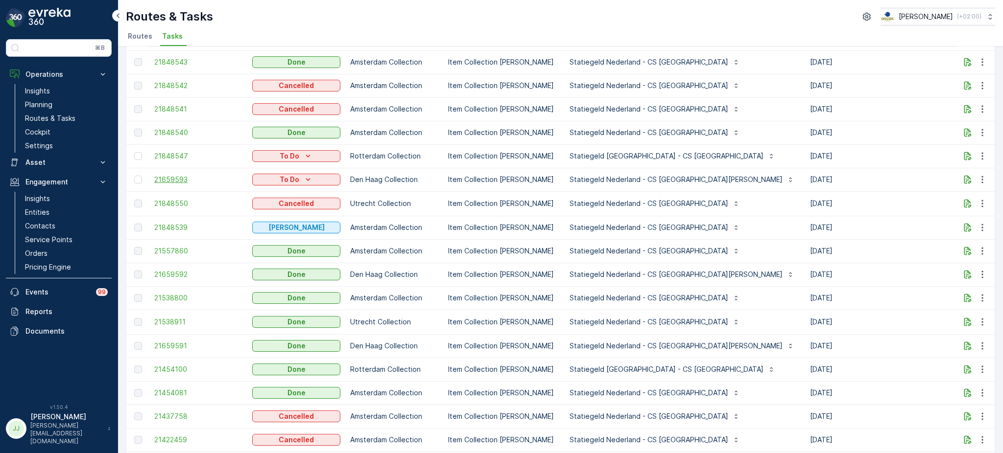
click at [182, 179] on span "21659593" at bounding box center [198, 180] width 88 height 10
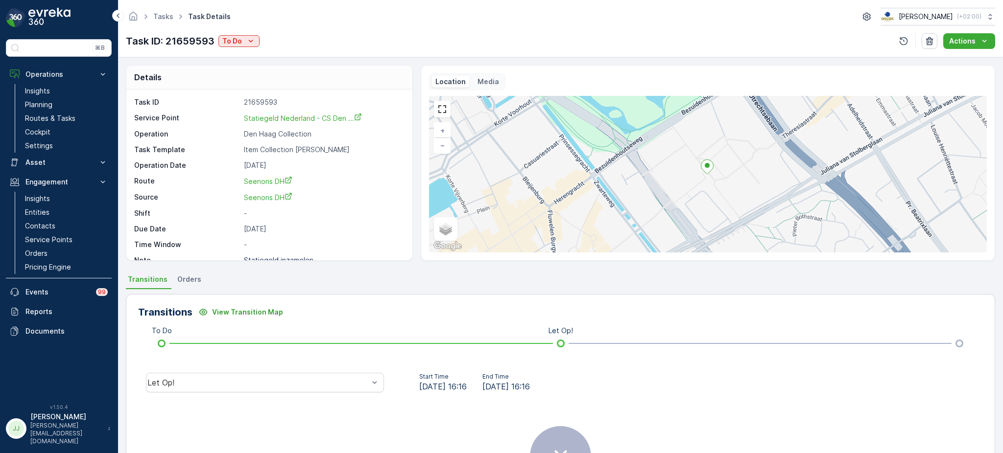
scroll to position [22, 0]
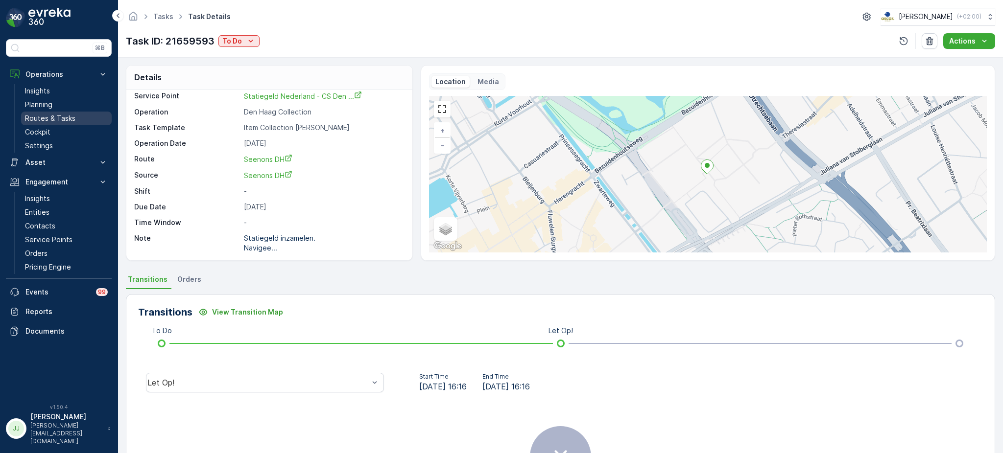
click at [55, 116] on p "Routes & Tasks" at bounding box center [50, 119] width 50 height 10
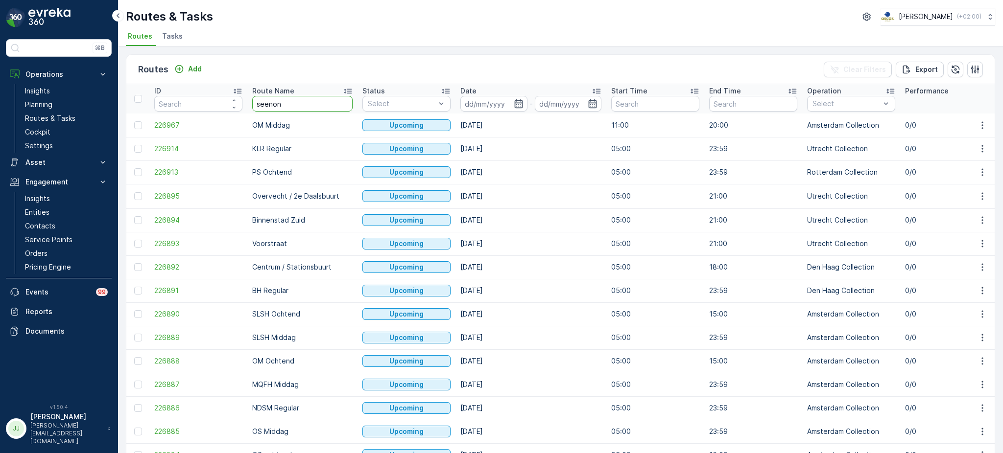
type input "seenons"
drag, startPoint x: 192, startPoint y: 214, endPoint x: 171, endPoint y: 203, distance: 24.1
drag, startPoint x: 233, startPoint y: 124, endPoint x: 68, endPoint y: 3, distance: 204.6
click at [170, 36] on span "Tasks" at bounding box center [172, 36] width 21 height 10
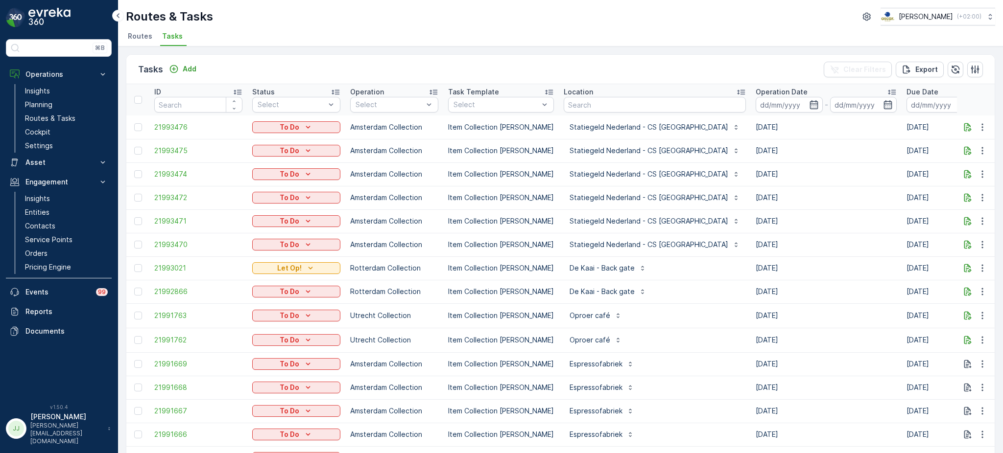
click at [612, 106] on input "text" at bounding box center [655, 105] width 182 height 16
type input "statiegeld"
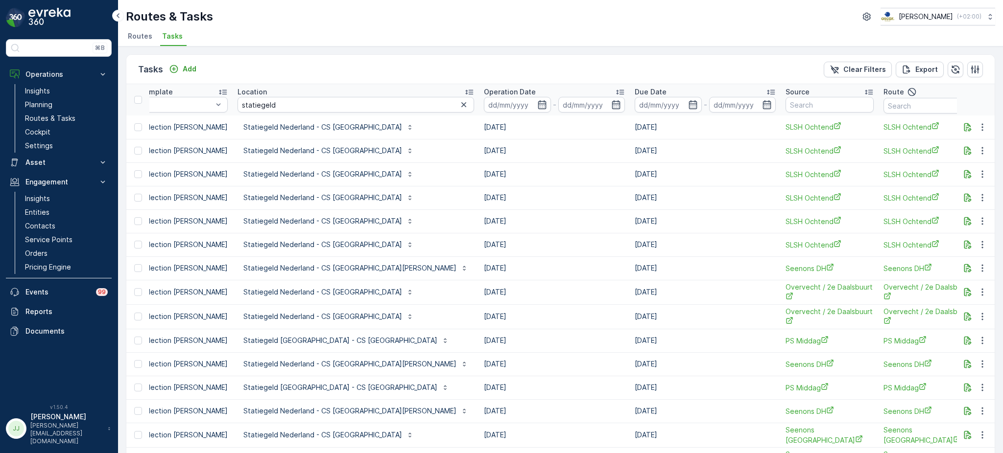
click at [615, 91] on icon at bounding box center [620, 92] width 10 height 10
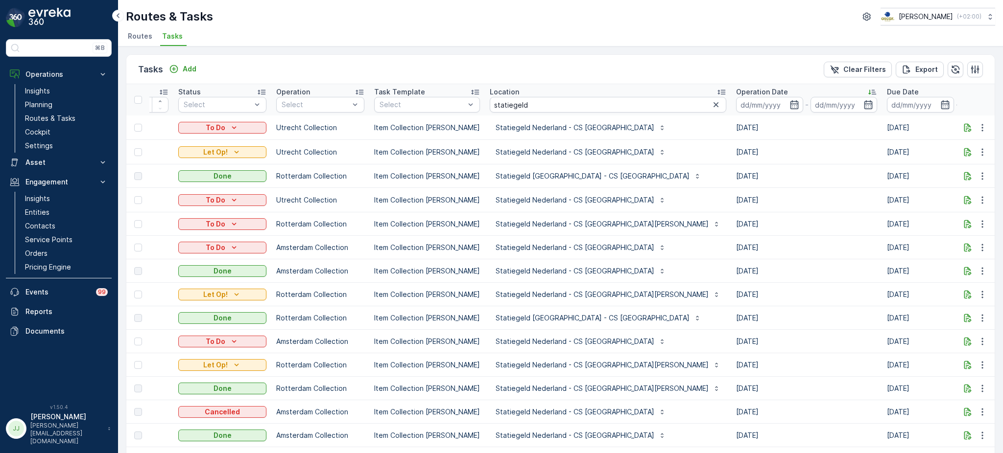
scroll to position [40, 0]
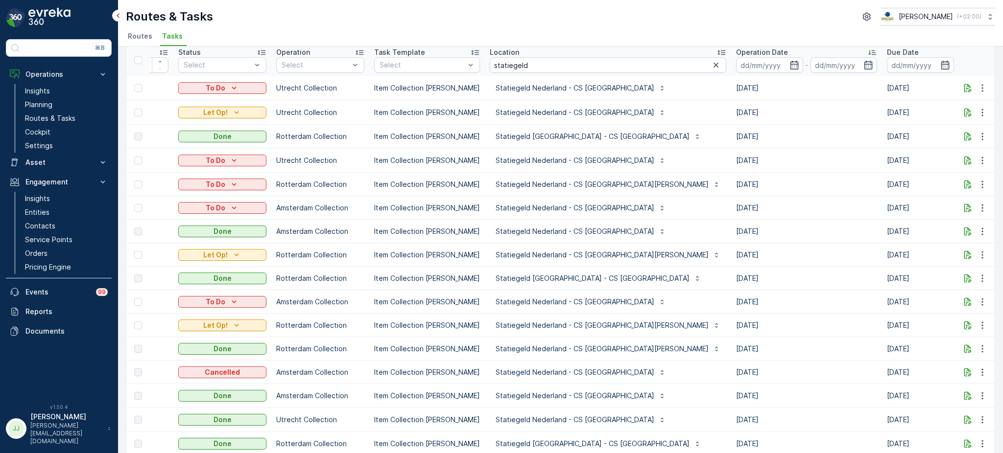
click at [717, 50] on icon at bounding box center [721, 52] width 8 height 5
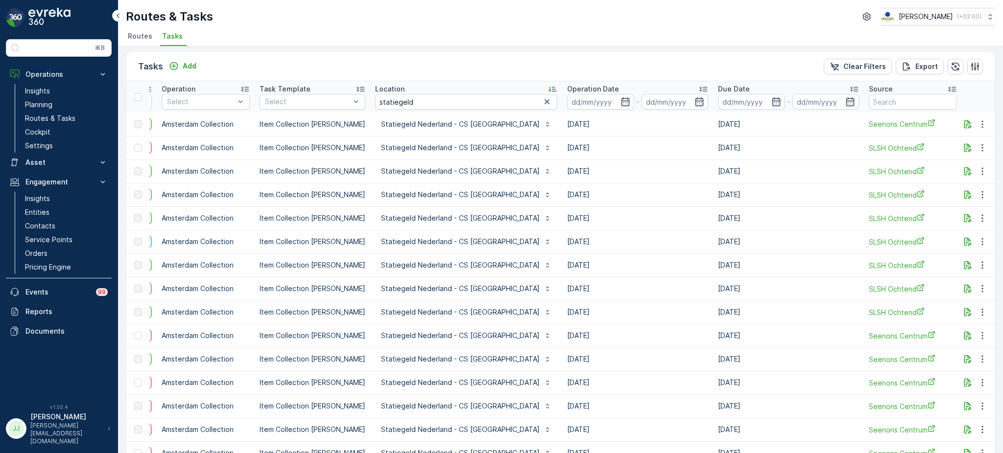
scroll to position [0, 191]
click at [695, 88] on icon at bounding box center [700, 89] width 10 height 10
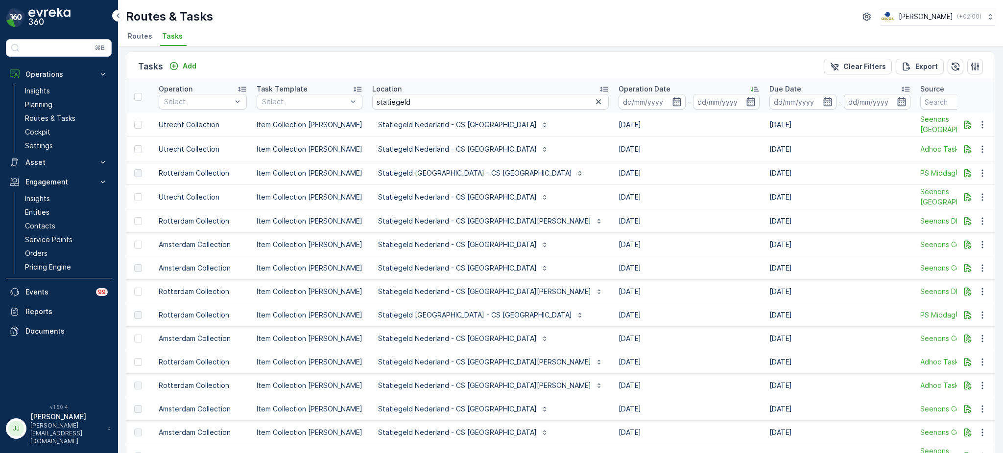
click at [750, 84] on icon at bounding box center [755, 89] width 10 height 10
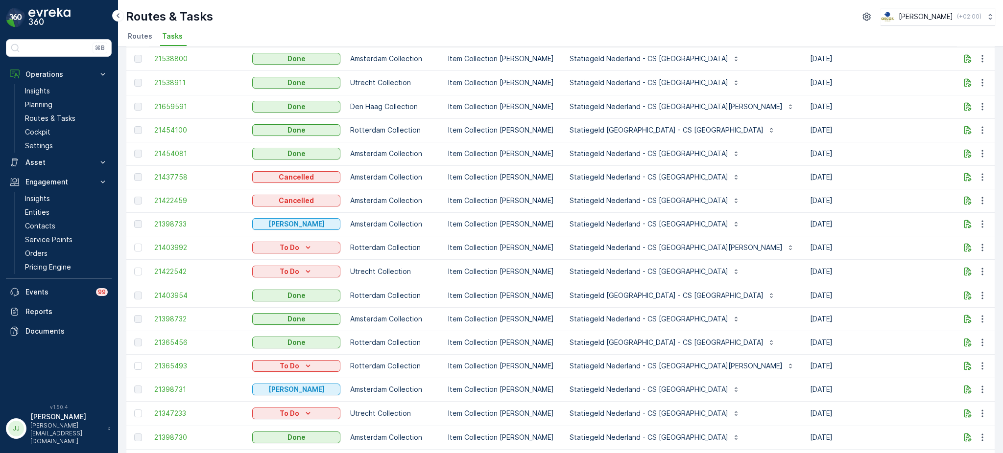
scroll to position [731, 0]
click at [165, 149] on span "21454081" at bounding box center [198, 154] width 88 height 10
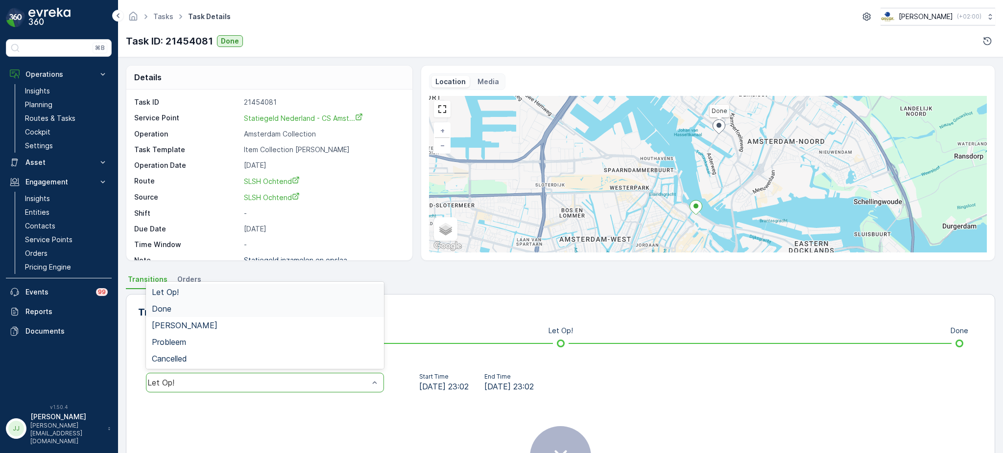
click at [190, 313] on div "Done" at bounding box center [265, 309] width 238 height 17
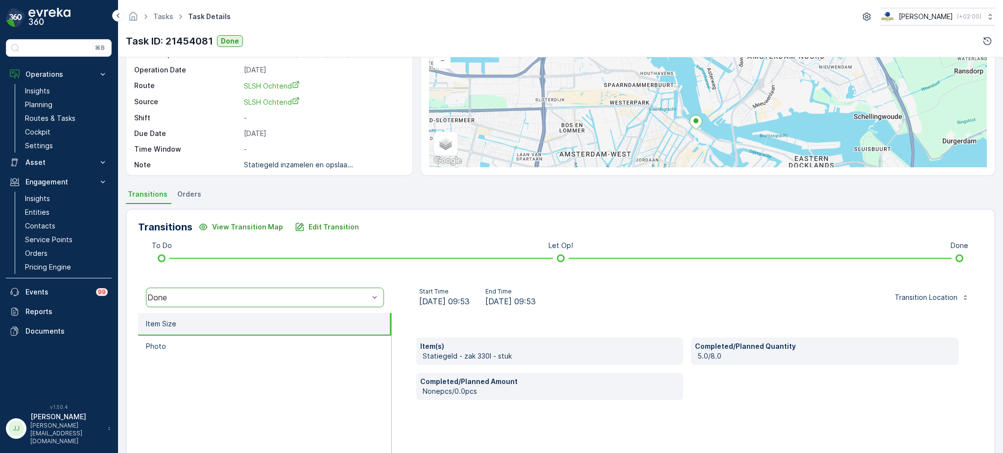
scroll to position [13, 0]
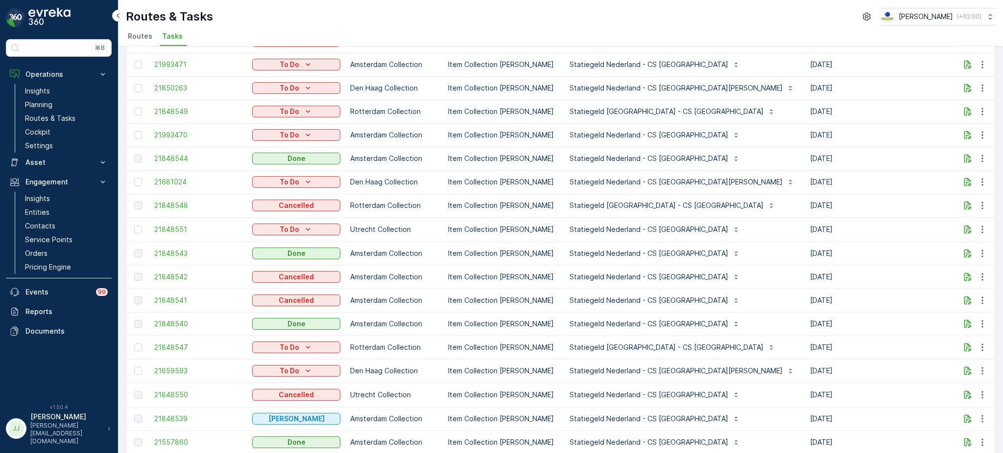
scroll to position [330, 0]
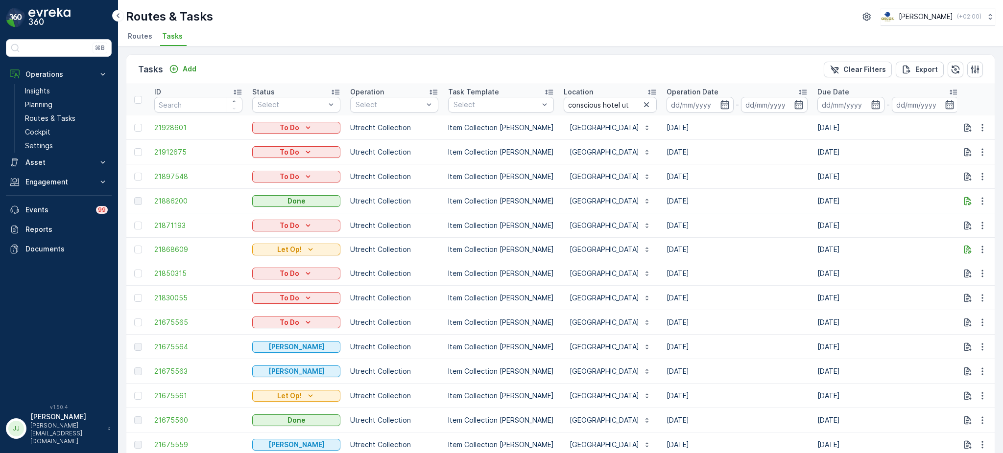
scroll to position [17, 0]
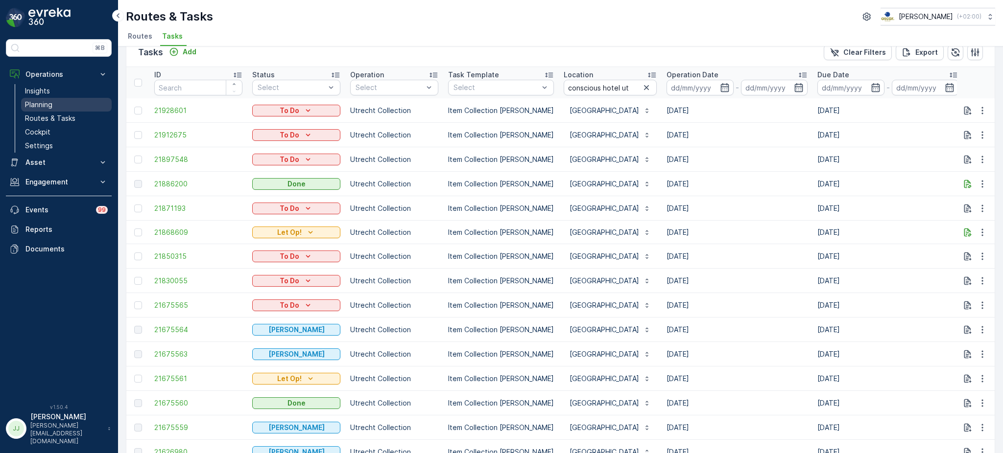
drag, startPoint x: 84, startPoint y: 116, endPoint x: 88, endPoint y: 106, distance: 10.1
click at [84, 116] on link "Routes & Tasks" at bounding box center [66, 119] width 91 height 14
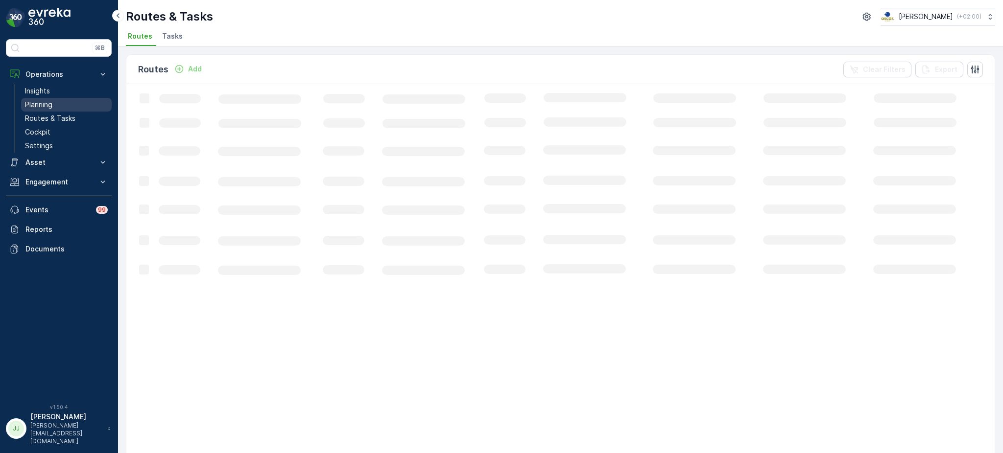
click at [79, 107] on link "Planning" at bounding box center [66, 105] width 91 height 14
click at [197, 37] on span "Task Plans" at bounding box center [197, 36] width 37 height 10
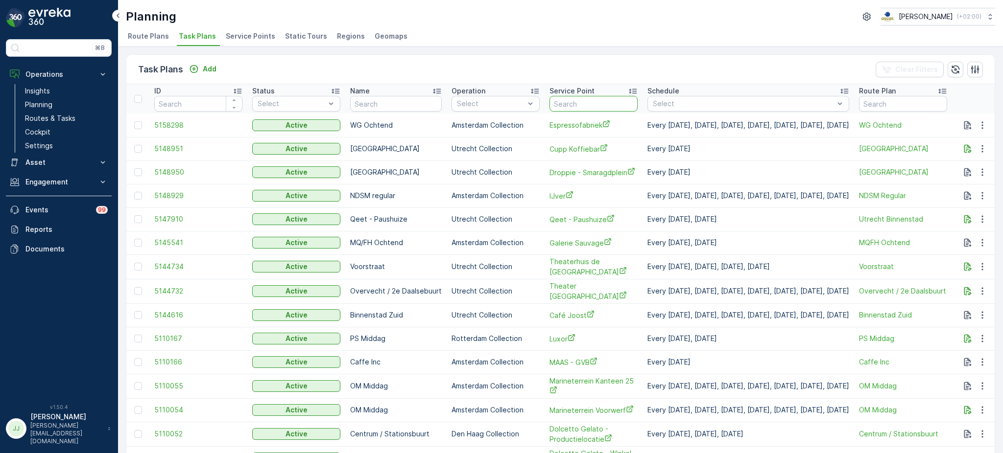
click at [566, 102] on input "text" at bounding box center [593, 104] width 88 height 16
type input "statieg"
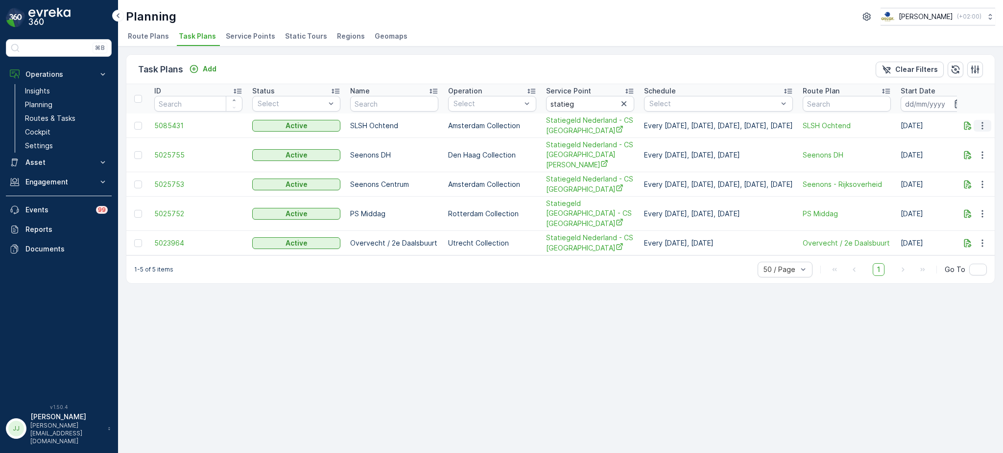
click at [980, 125] on icon "button" at bounding box center [982, 126] width 10 height 10
click at [972, 154] on span "Edit Task Plan" at bounding box center [965, 153] width 46 height 10
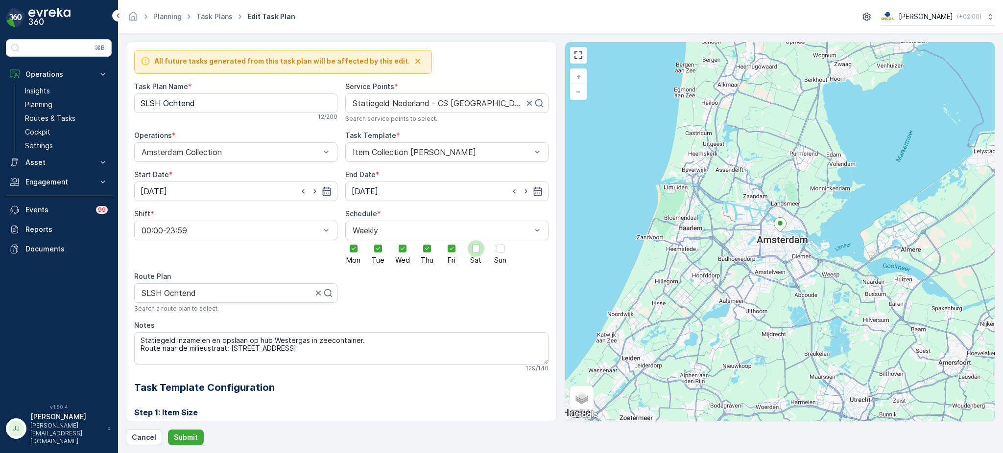
click at [474, 253] on div at bounding box center [476, 249] width 8 height 8
click at [476, 240] on input "Sat" at bounding box center [476, 240] width 0 height 0
click at [504, 256] on div at bounding box center [500, 248] width 17 height 17
click at [500, 240] on input "Sun" at bounding box center [500, 240] width 0 height 0
click at [193, 437] on p "Submit" at bounding box center [186, 438] width 24 height 10
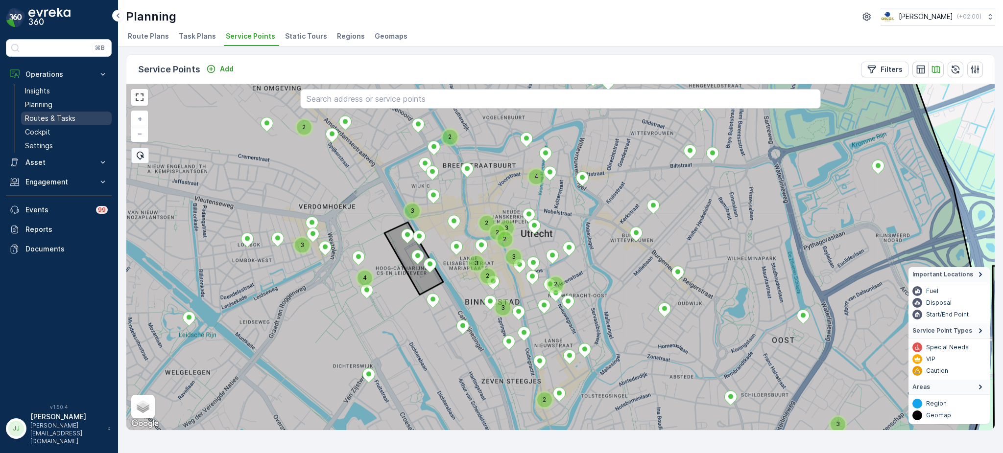
click at [50, 119] on p "Routes & Tasks" at bounding box center [50, 119] width 50 height 10
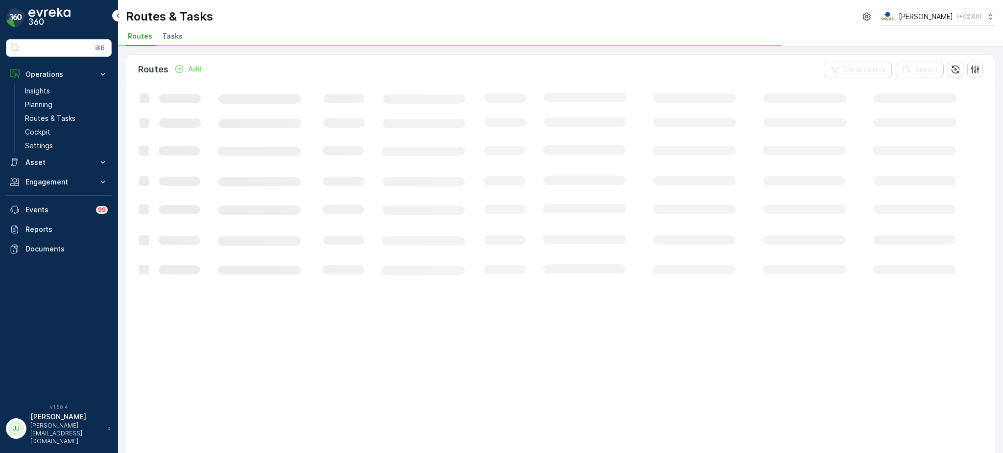
click at [174, 42] on li "Tasks" at bounding box center [173, 37] width 26 height 17
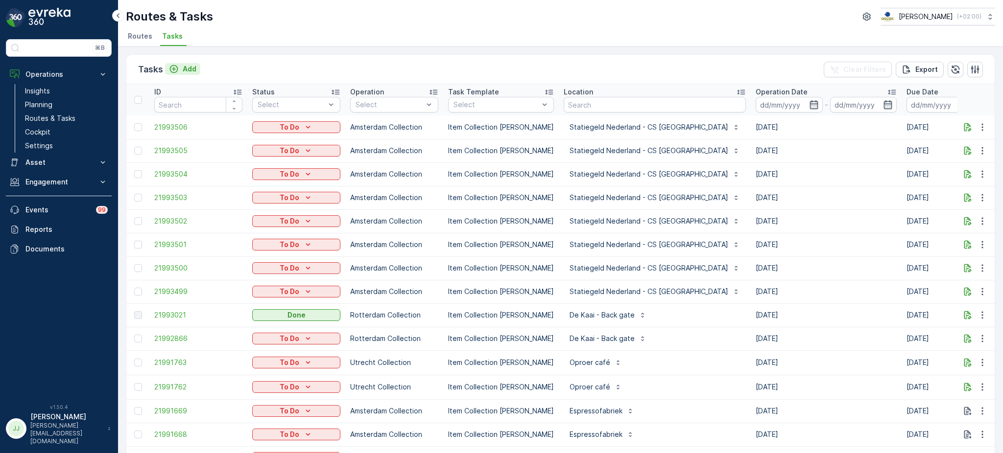
click at [174, 68] on icon "Add" at bounding box center [174, 69] width 10 height 10
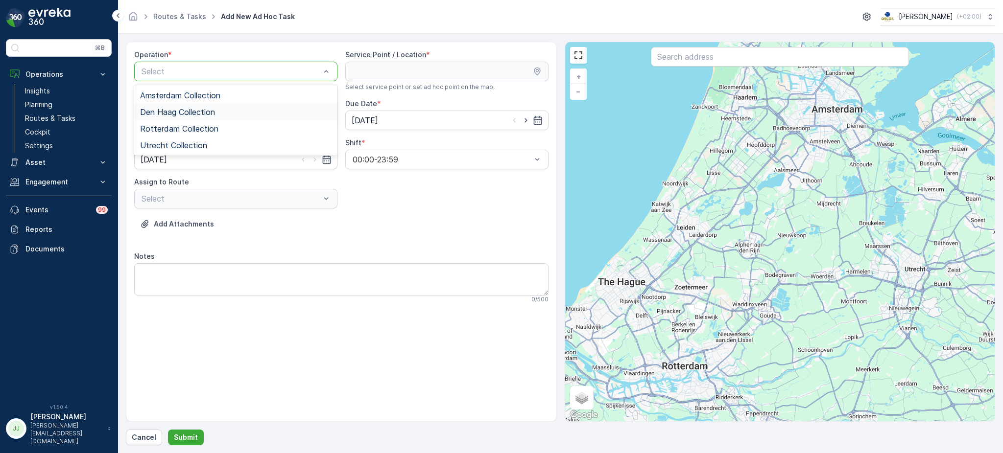
click at [184, 115] on span "Den Haag Collection" at bounding box center [177, 112] width 75 height 9
click at [674, 59] on input "text" at bounding box center [780, 57] width 258 height 20
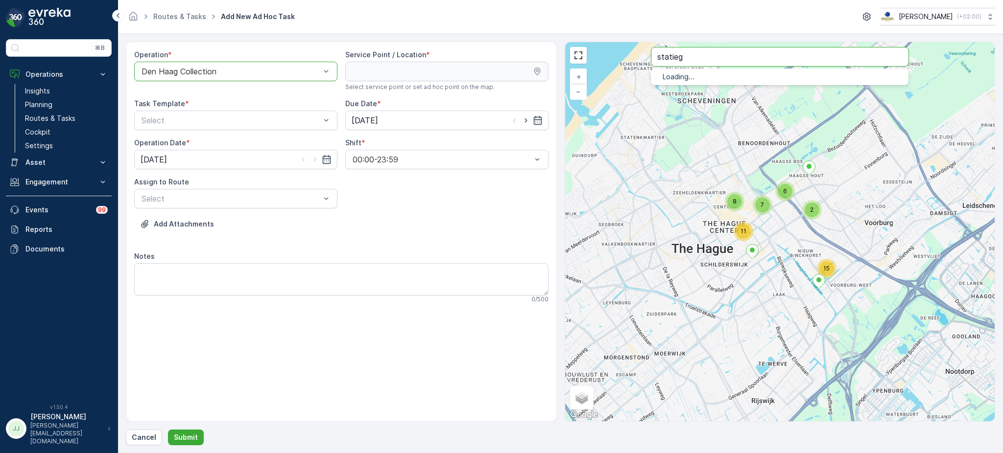
type input "statieg"
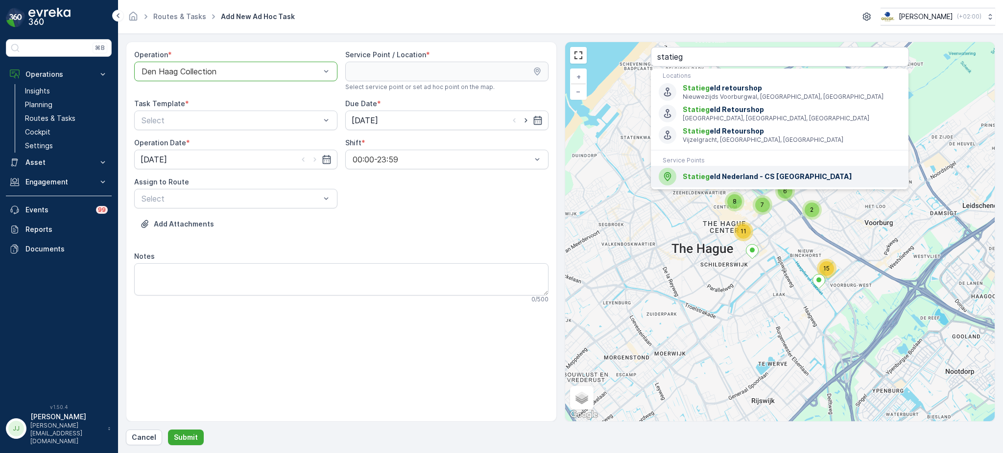
click at [724, 176] on span "Statieg eld Nederland - CS Den Haag" at bounding box center [792, 177] width 218 height 10
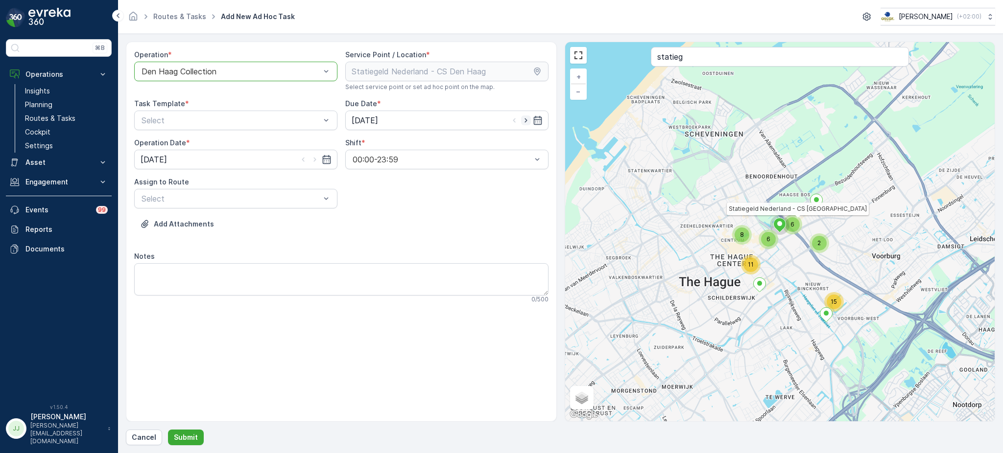
click at [522, 119] on icon "button" at bounding box center [526, 121] width 10 height 10
type input "[DATE]"
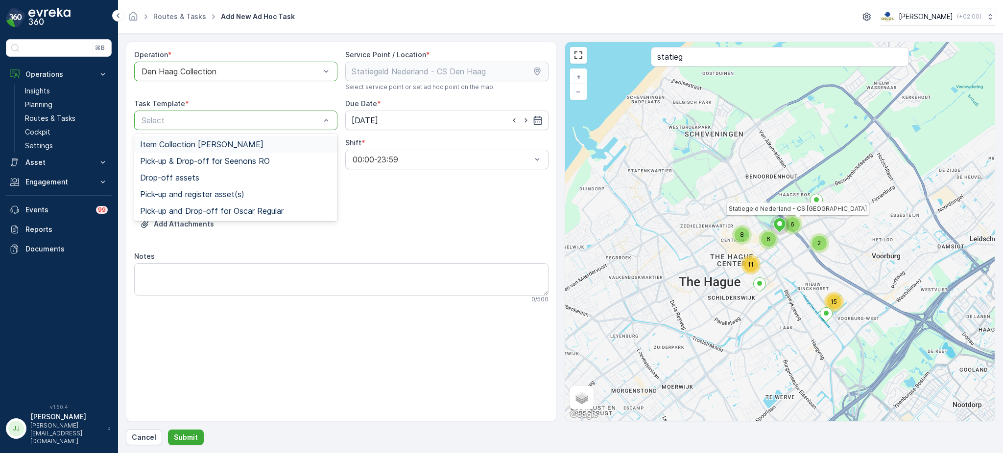
click at [207, 141] on span "Item Collection [PERSON_NAME]" at bounding box center [201, 144] width 123 height 9
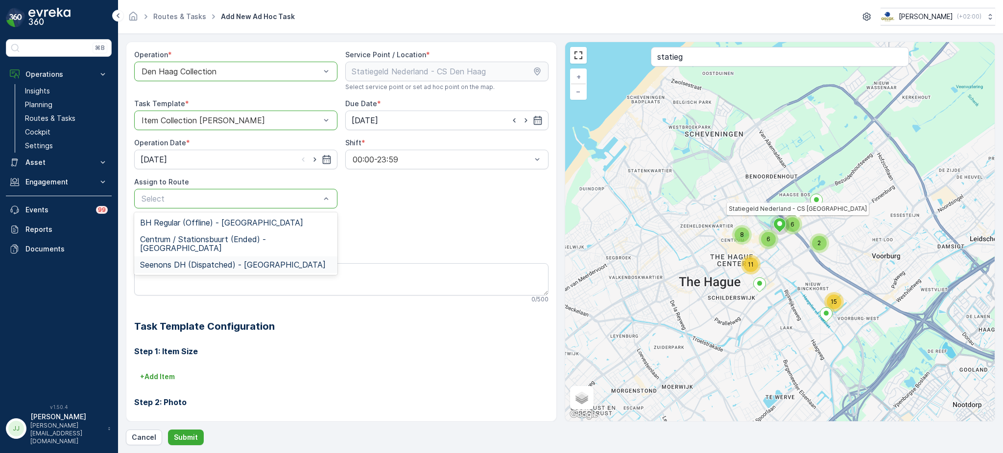
click at [196, 260] on span "Seenons DH (Dispatched) - Den Haag" at bounding box center [233, 264] width 186 height 9
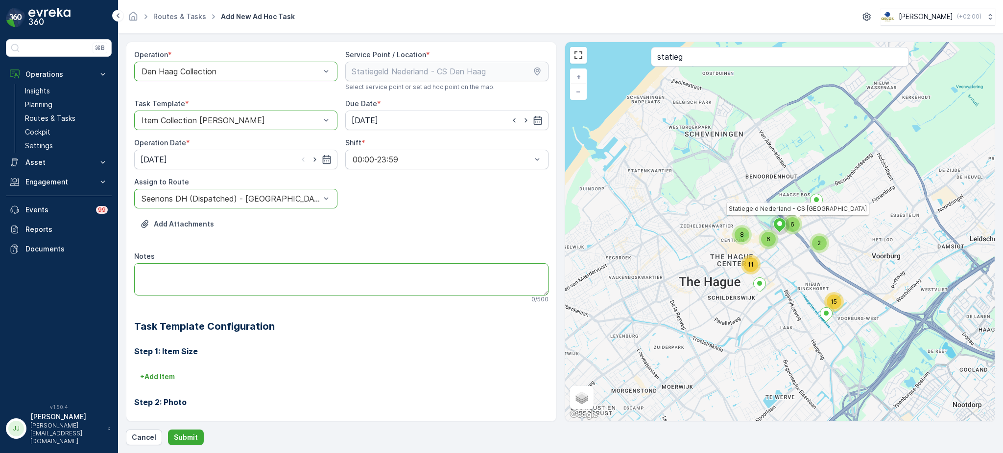
click at [197, 266] on textarea "Notes" at bounding box center [341, 279] width 414 height 32
drag, startPoint x: 301, startPoint y: 272, endPoint x: 267, endPoint y: 267, distance: 34.6
click at [267, 267] on textarea "Leveren extra 660L PD container voor inzameling Statiegeld" at bounding box center [341, 279] width 414 height 32
click at [309, 269] on textarea "Leveren extra 660L PD container voor verzamelen Statiegeld" at bounding box center [341, 279] width 414 height 32
type textarea "Leveren extra 660L PD container voor verzamelen statiegeld"
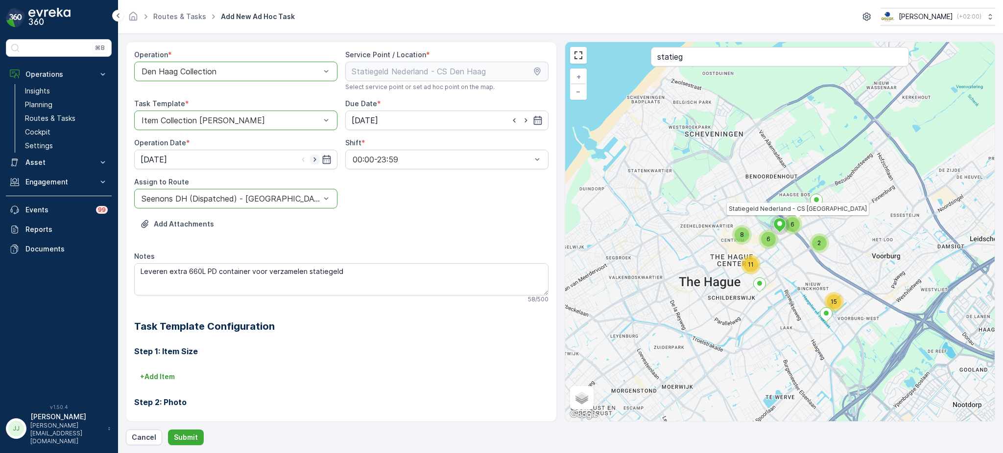
click at [315, 161] on icon "button" at bounding box center [315, 160] width 10 height 10
type input "[DATE]"
click at [196, 436] on button "Submit" at bounding box center [186, 438] width 36 height 16
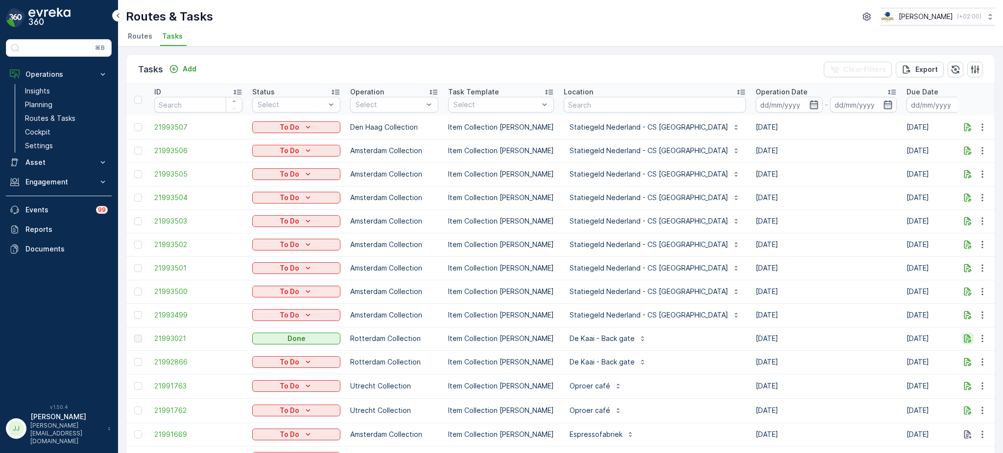
click at [964, 342] on icon "button" at bounding box center [967, 339] width 7 height 8
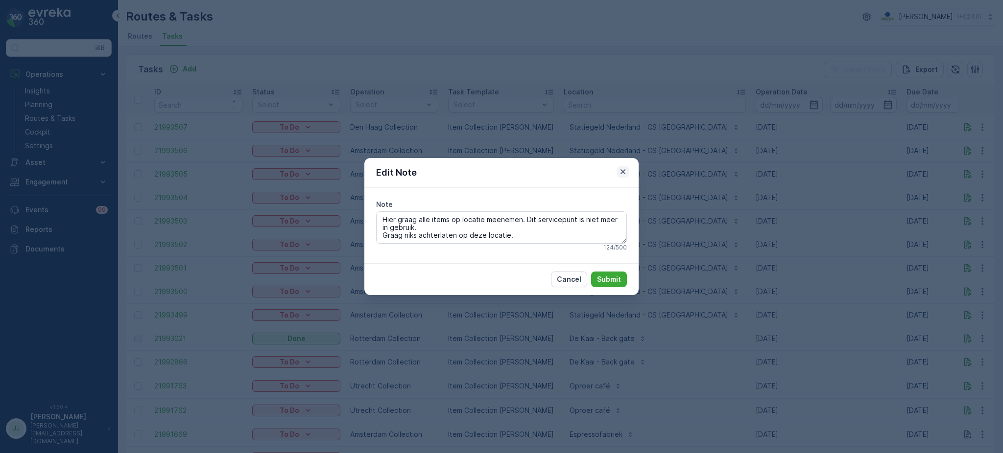
click at [623, 168] on icon "button" at bounding box center [623, 172] width 10 height 10
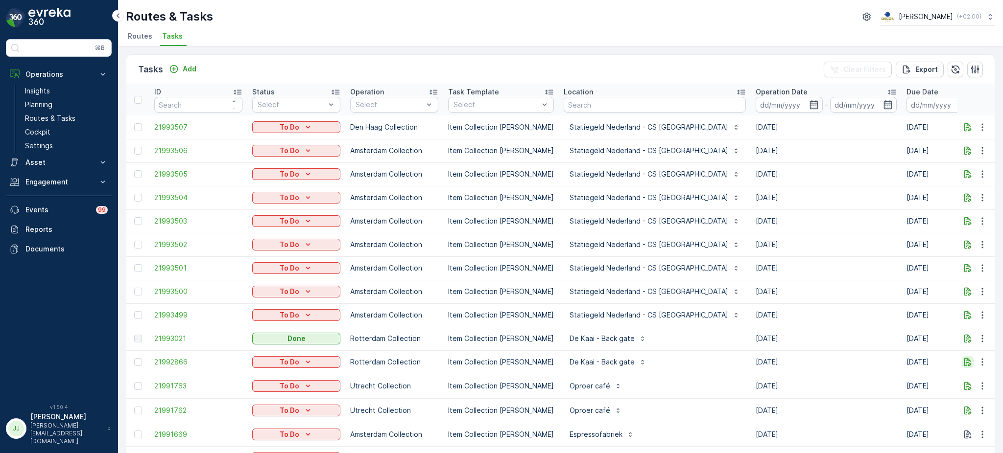
click at [967, 361] on icon "button" at bounding box center [968, 362] width 10 height 10
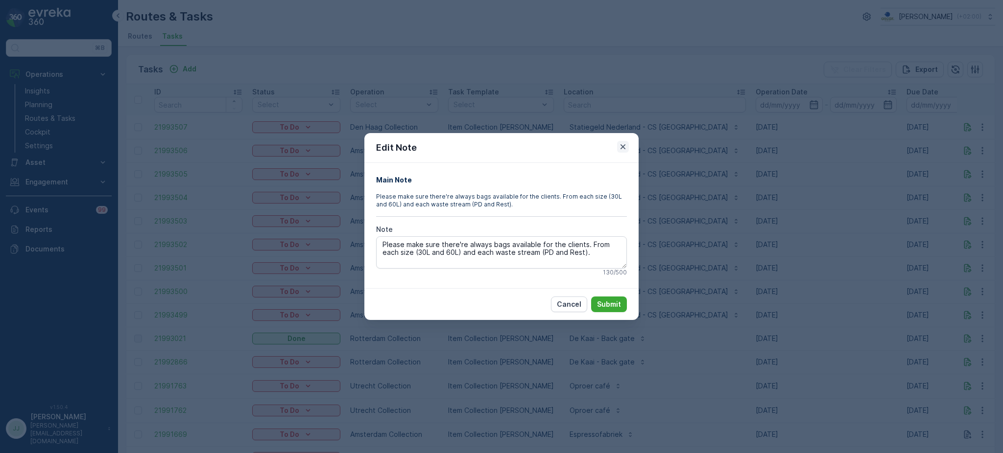
click at [624, 145] on icon "button" at bounding box center [622, 146] width 5 height 5
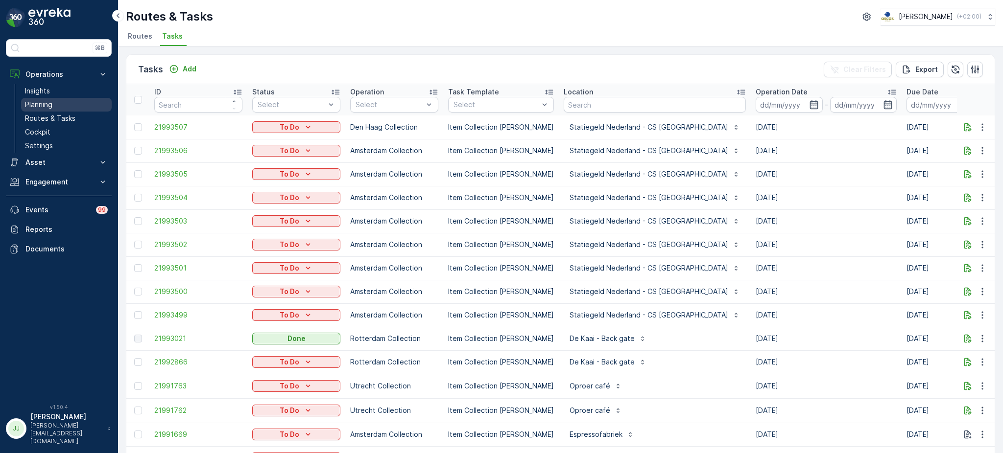
click at [63, 103] on link "Planning" at bounding box center [66, 105] width 91 height 14
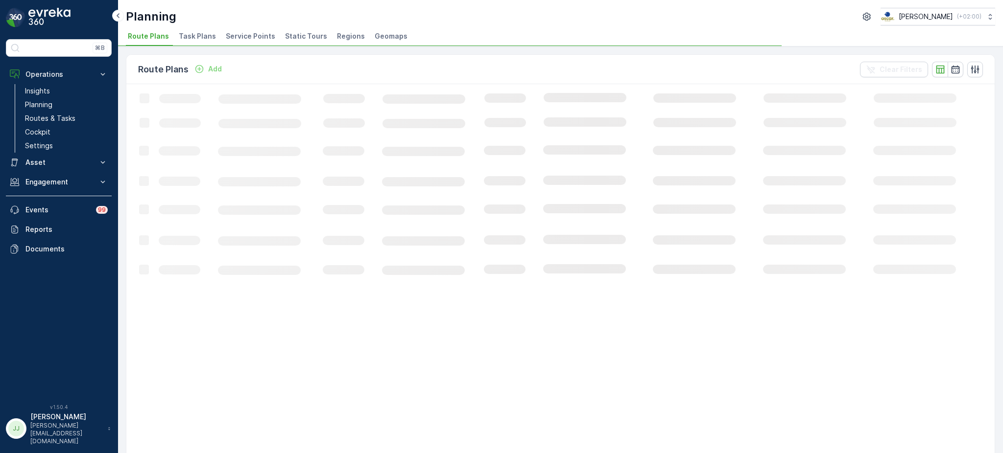
click at [196, 34] on span "Task Plans" at bounding box center [197, 36] width 37 height 10
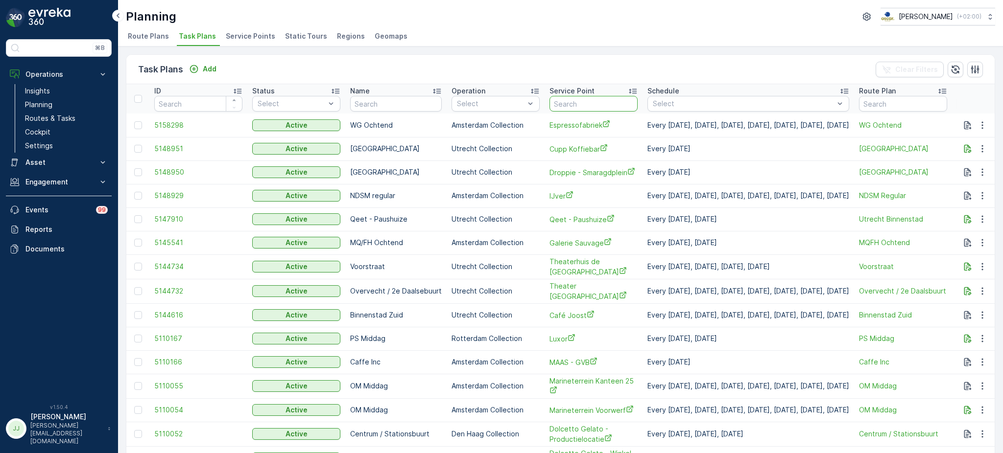
click at [597, 110] on input "text" at bounding box center [593, 104] width 88 height 16
type input "de kaai"
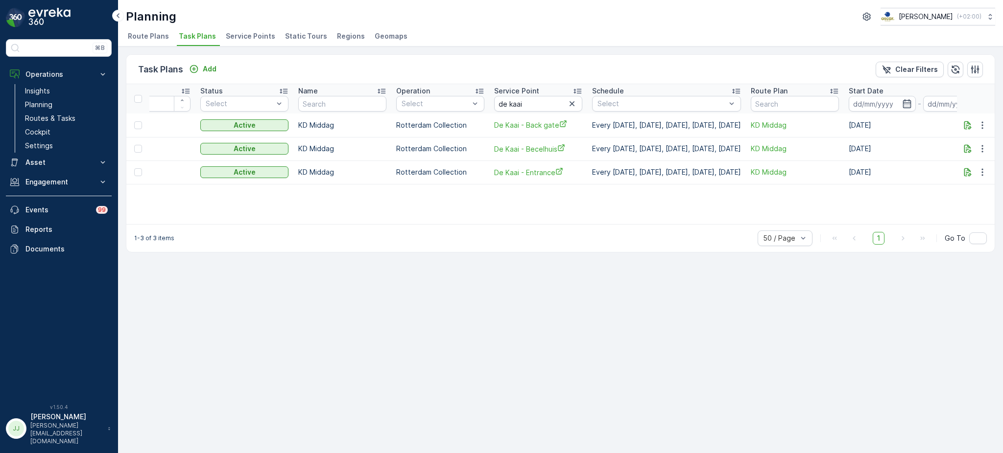
scroll to position [0, 261]
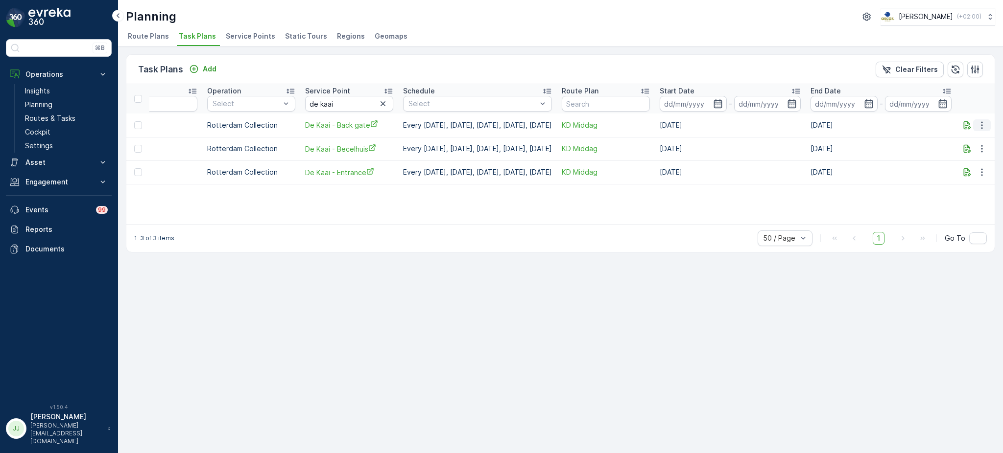
click at [979, 125] on icon "button" at bounding box center [982, 125] width 10 height 10
click at [973, 153] on span "Edit Task Plan" at bounding box center [965, 153] width 46 height 10
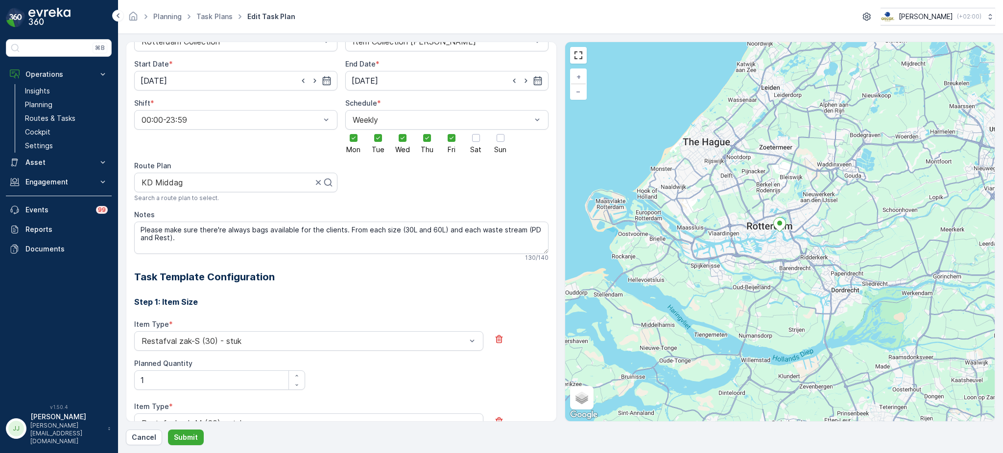
scroll to position [100, 0]
